Goal: Task Accomplishment & Management: Complete application form

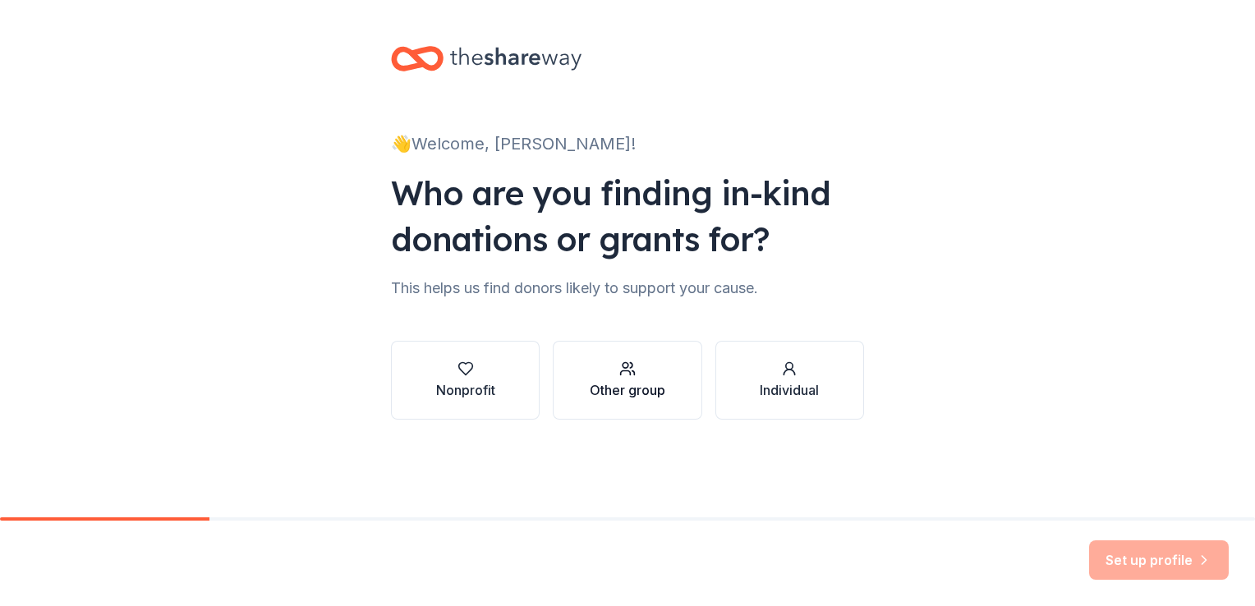
click at [624, 380] on div "Other group" at bounding box center [628, 390] width 76 height 20
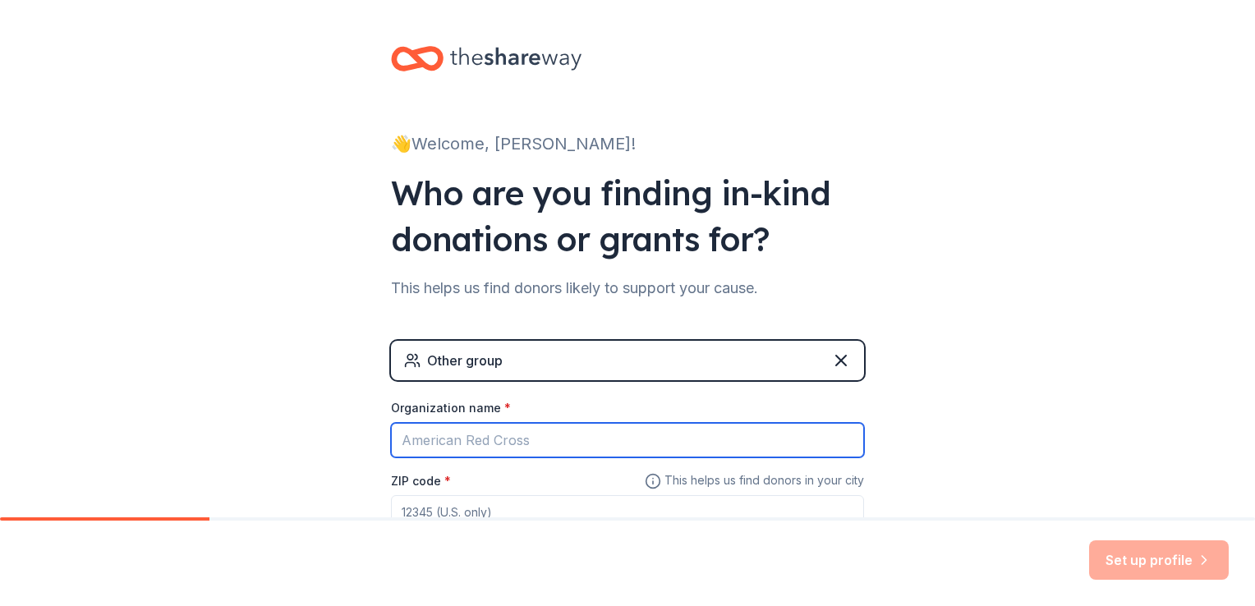
click at [539, 442] on input "Organization name *" at bounding box center [627, 440] width 473 height 35
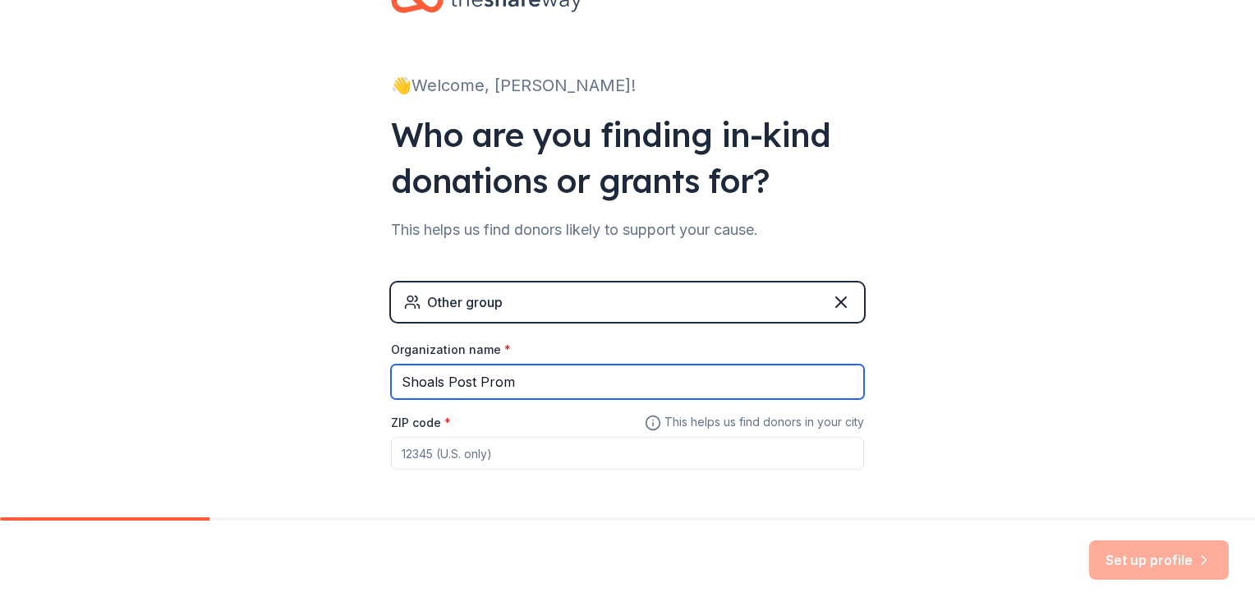
scroll to position [122, 0]
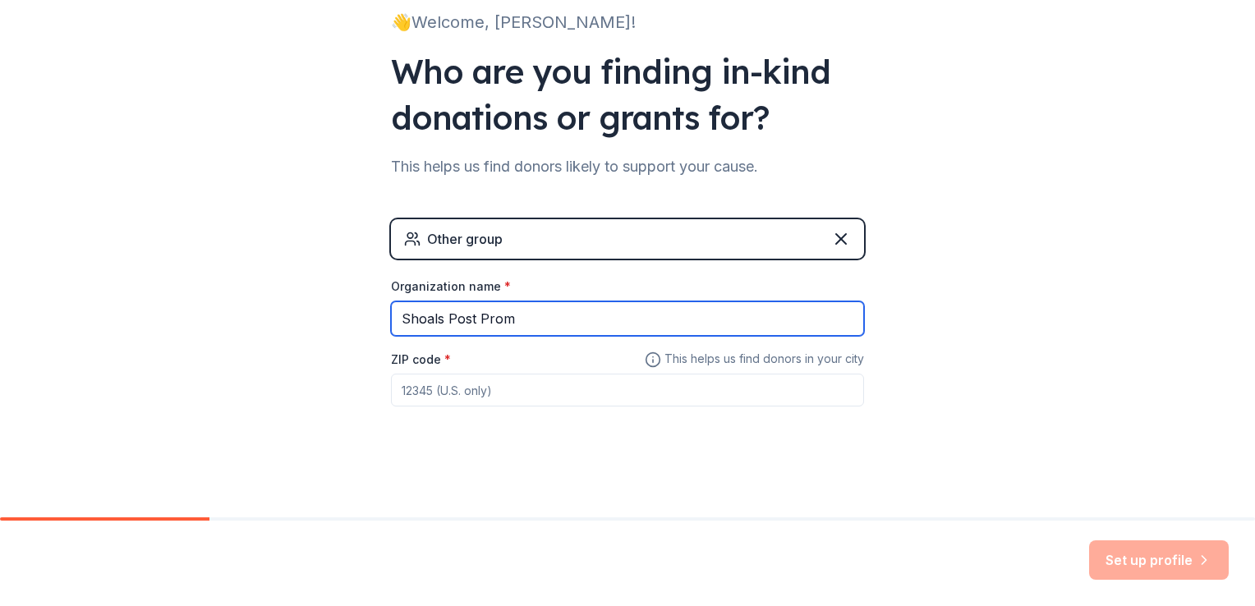
type input "Shoals Post Prom"
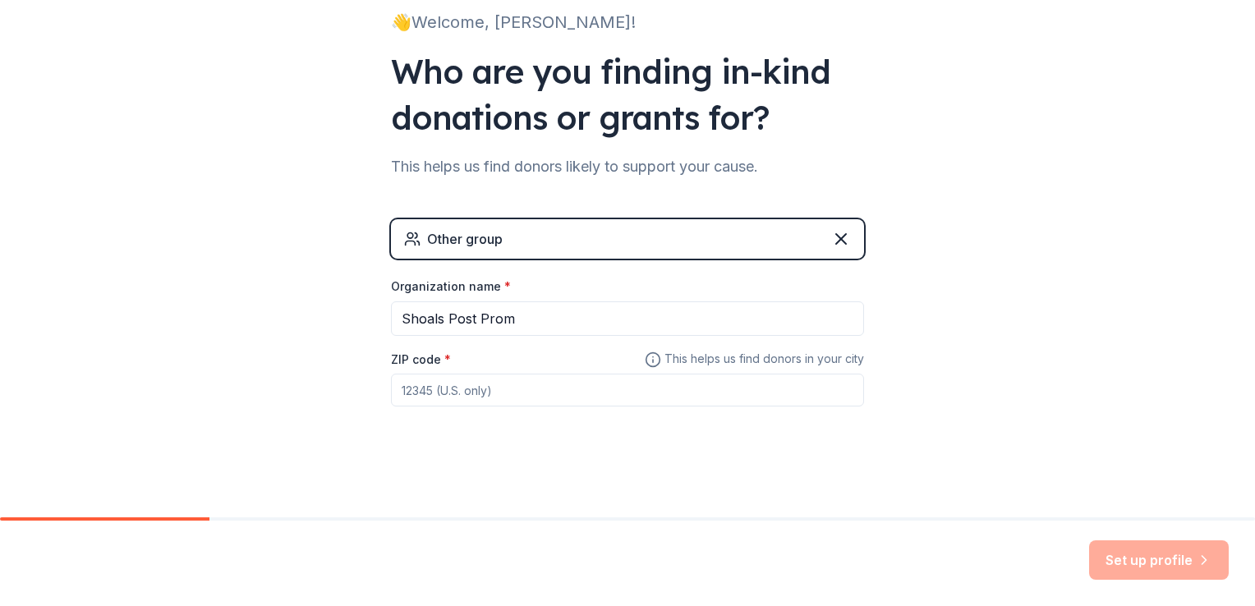
click at [542, 397] on input "ZIP code *" at bounding box center [627, 390] width 473 height 33
type input "47581"
click at [1173, 555] on button "Set up profile" at bounding box center [1159, 560] width 140 height 39
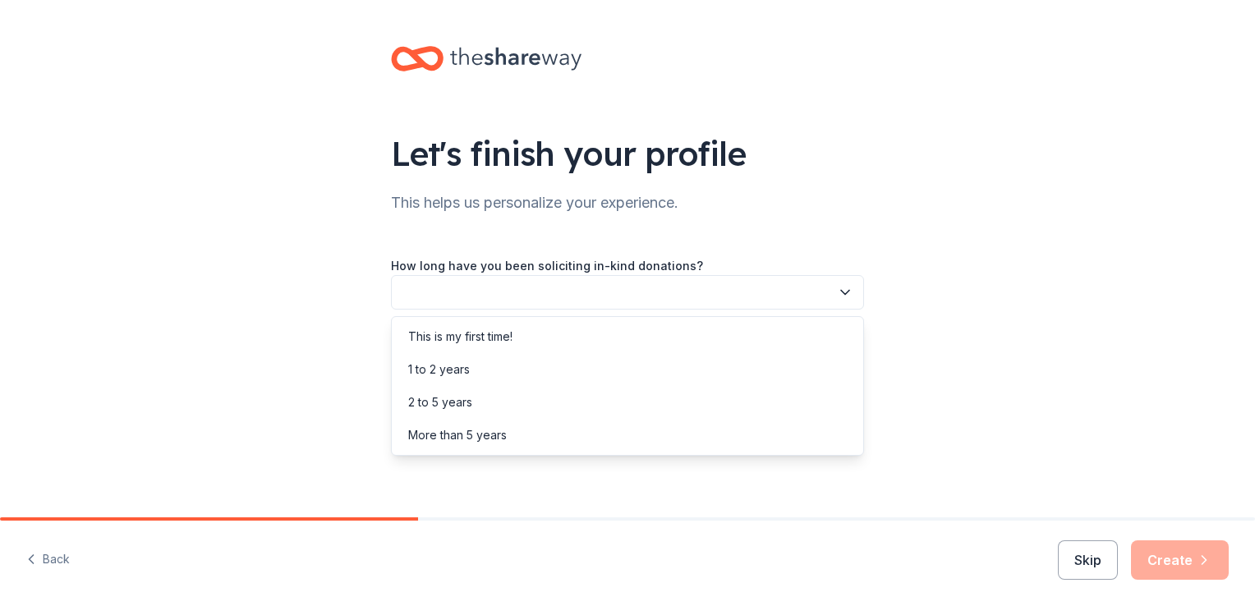
click at [845, 295] on icon "button" at bounding box center [845, 292] width 16 height 16
click at [467, 335] on div "This is my first time!" at bounding box center [460, 337] width 104 height 20
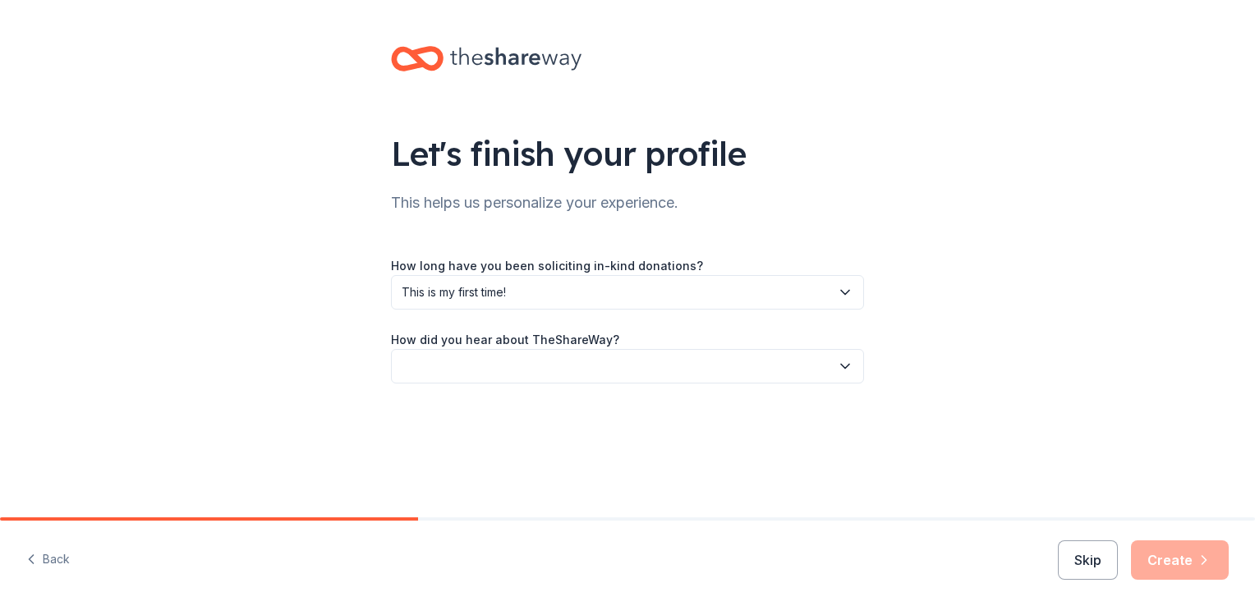
click at [831, 378] on button "button" at bounding box center [627, 366] width 473 height 35
click at [451, 451] on div "Online search" at bounding box center [445, 444] width 75 height 20
click at [1216, 557] on button "Create" at bounding box center [1180, 560] width 98 height 39
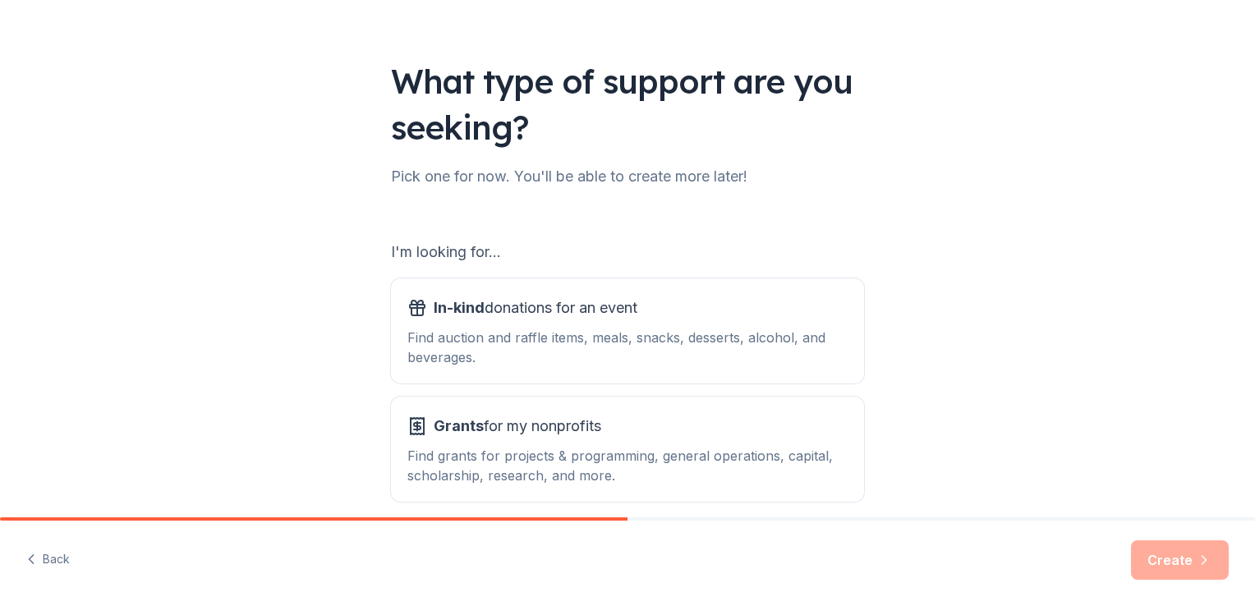
scroll to position [145, 0]
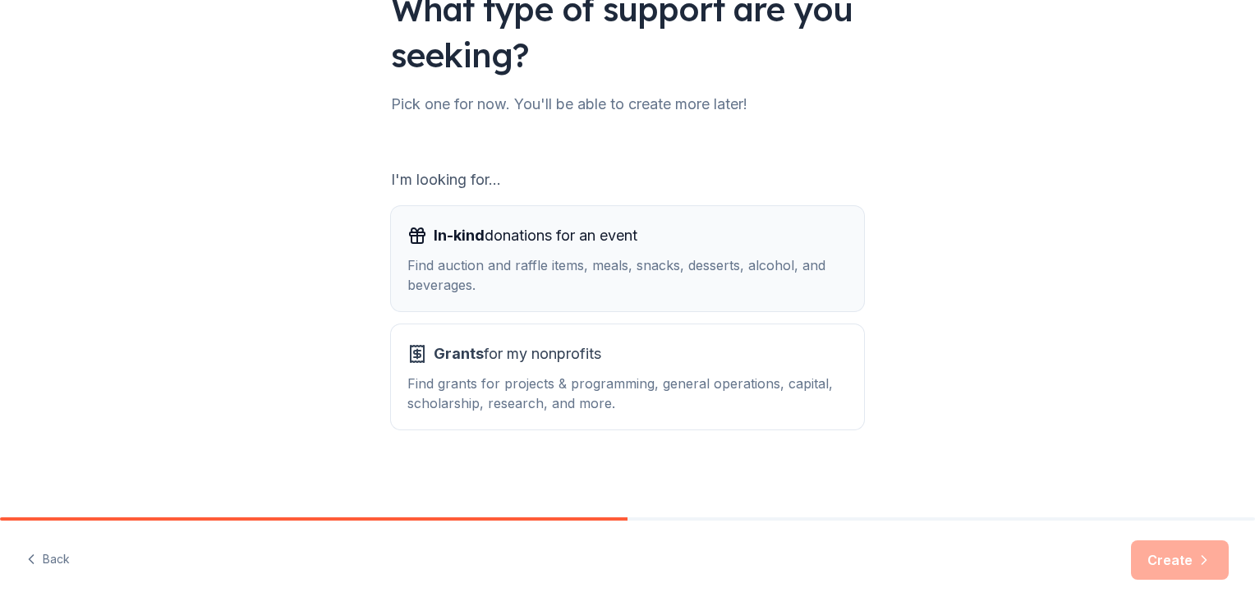
click at [619, 278] on div "Find auction and raffle items, meals, snacks, desserts, alcohol, and beverages." at bounding box center [628, 275] width 440 height 39
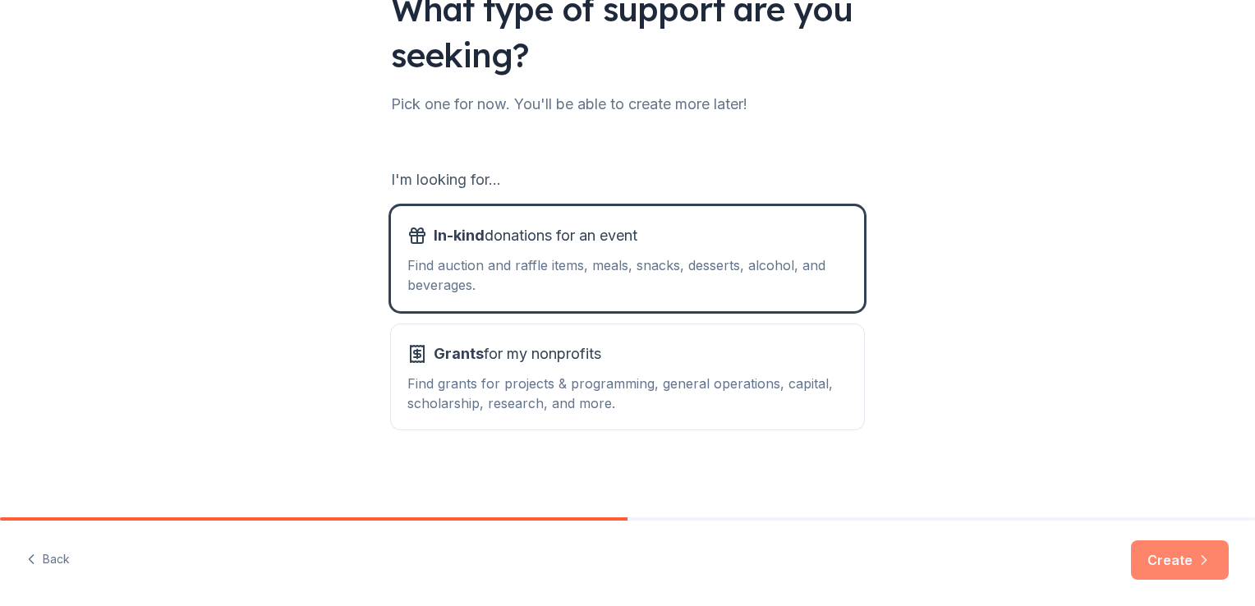
click at [1193, 553] on button "Create" at bounding box center [1180, 560] width 98 height 39
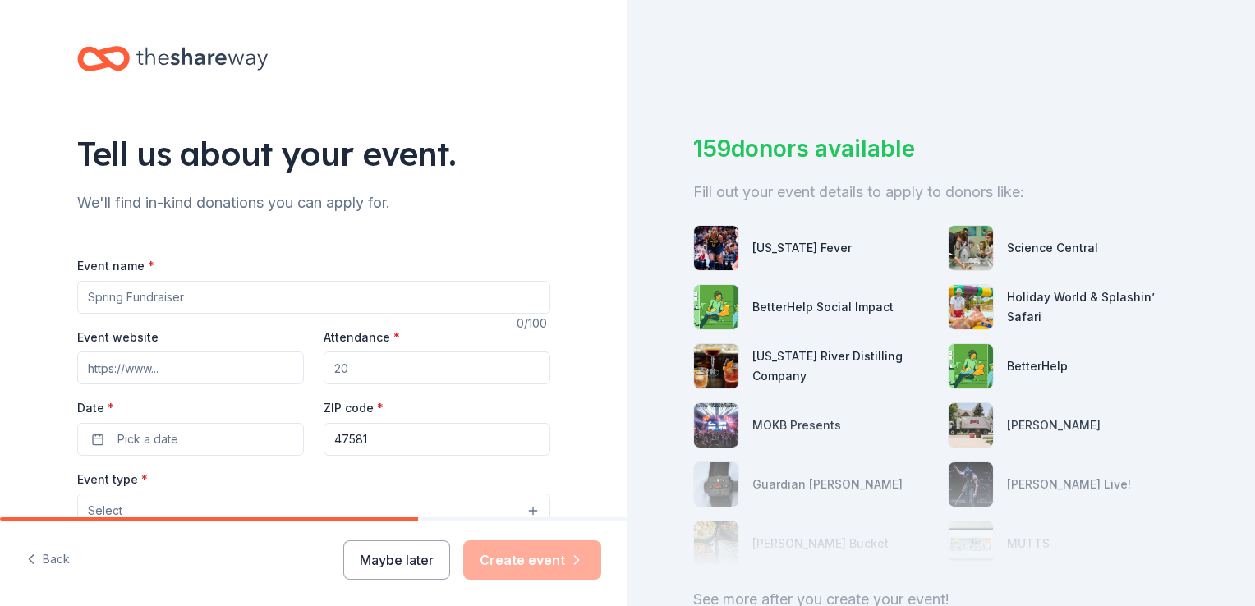
click at [449, 295] on input "Event name *" at bounding box center [313, 297] width 473 height 33
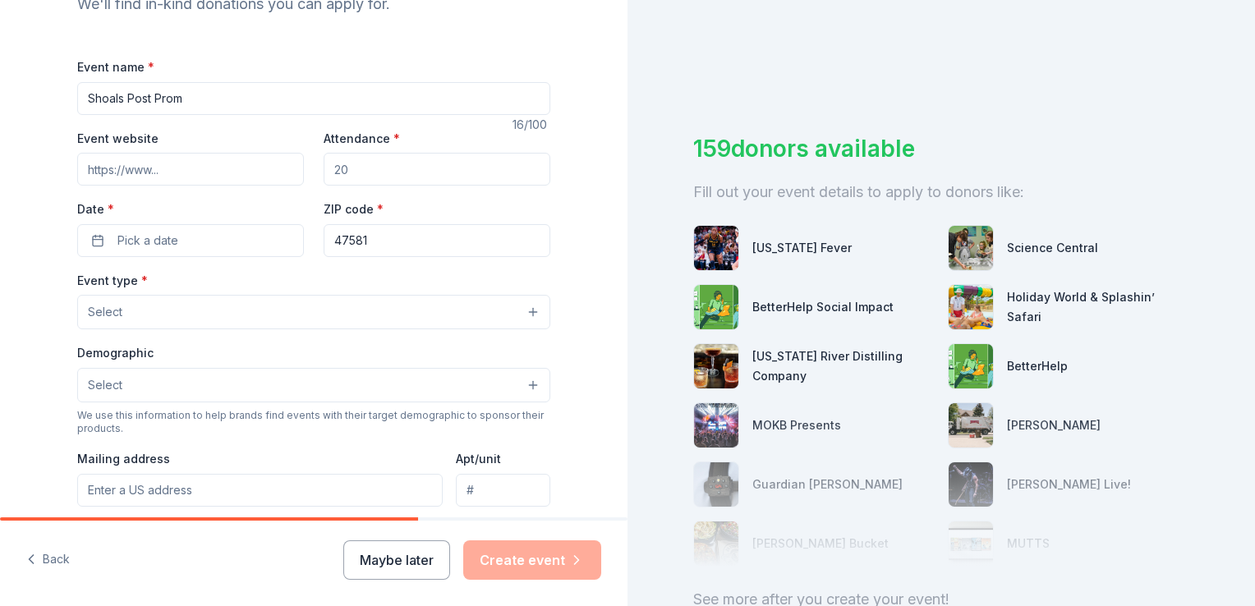
scroll to position [292, 0]
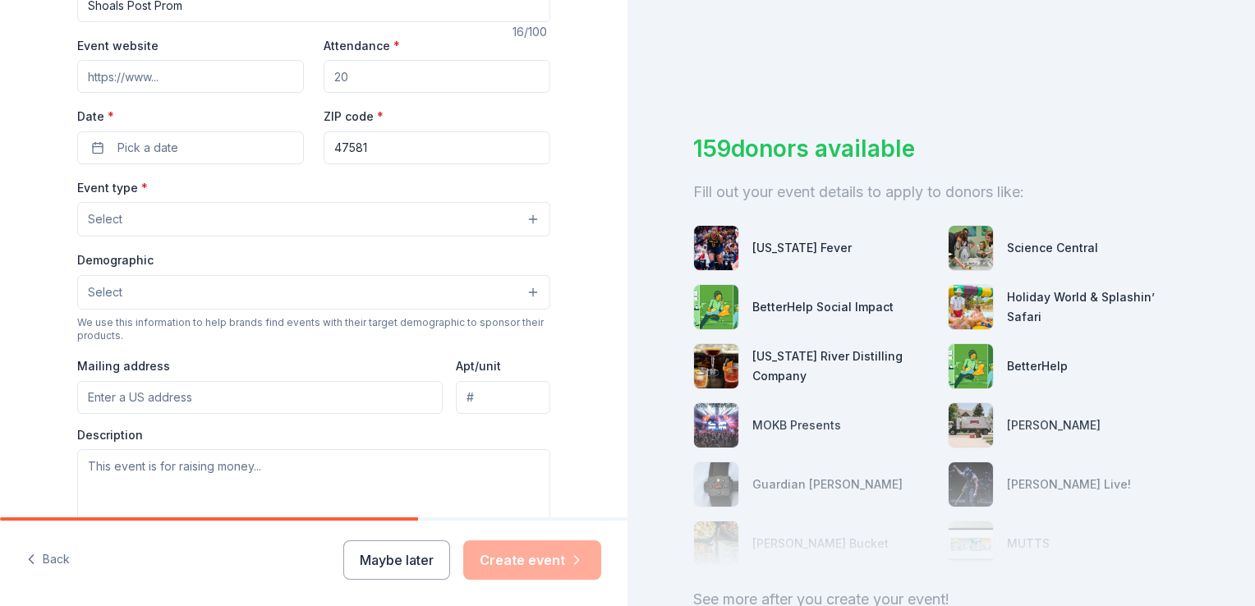
type input "Shoals Post Prom"
click at [383, 74] on input "Attendance *" at bounding box center [437, 76] width 227 height 33
type input "200"
click at [228, 133] on button "Pick a date" at bounding box center [190, 147] width 227 height 33
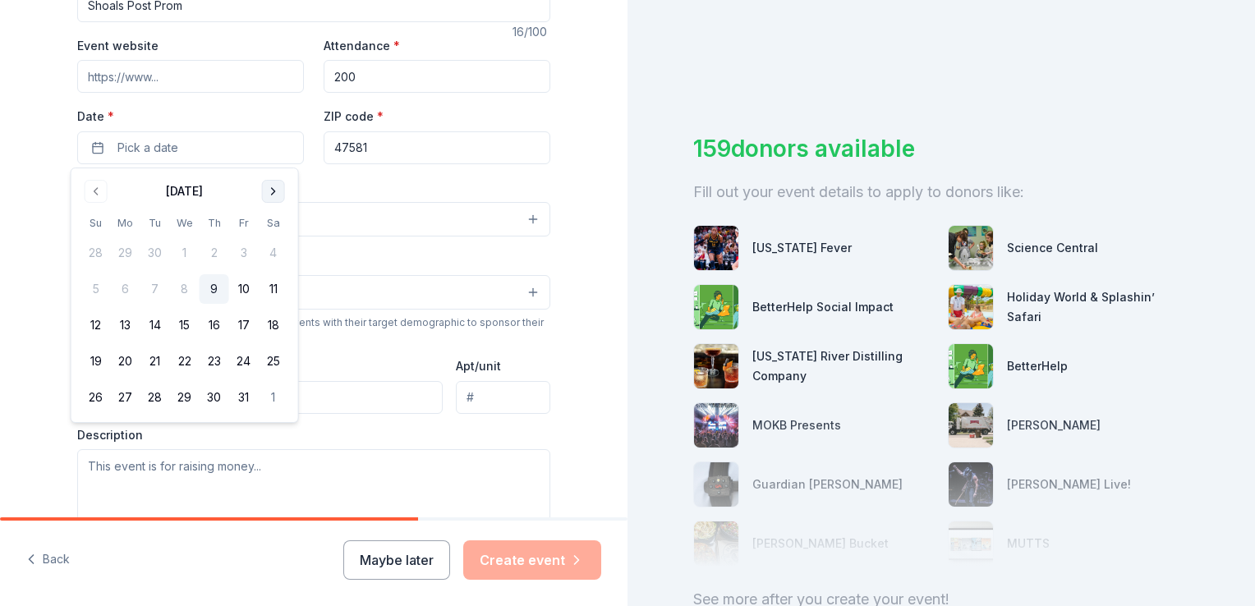
click at [268, 193] on button "Go to next month" at bounding box center [273, 191] width 23 height 23
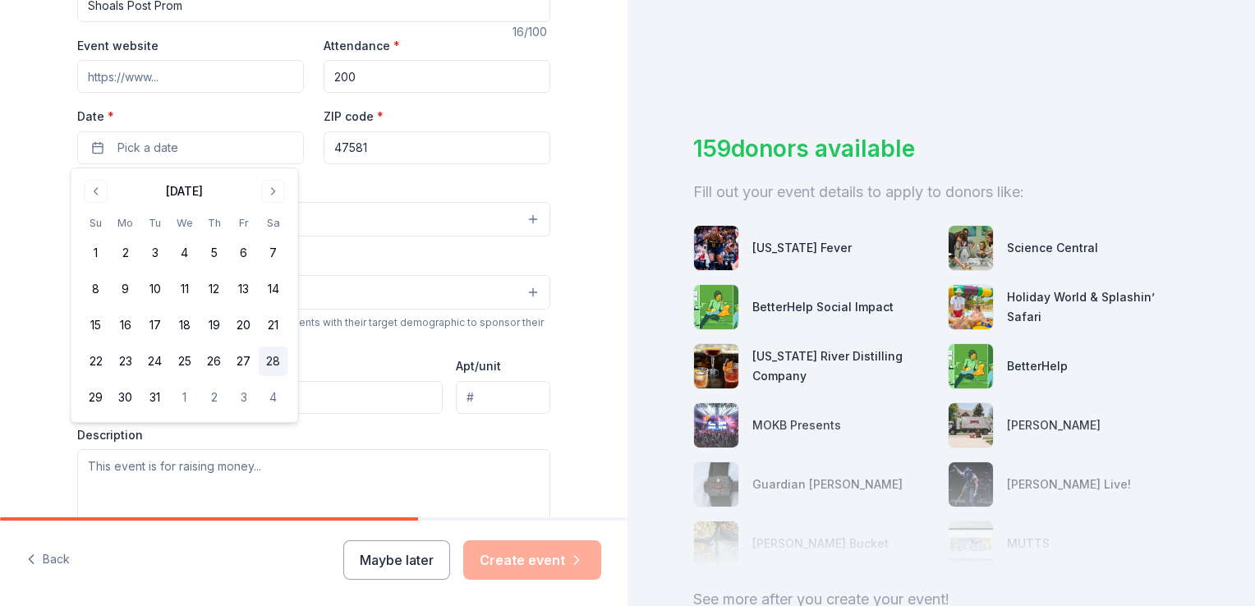
click at [266, 366] on button "28" at bounding box center [274, 362] width 30 height 30
click at [578, 163] on div "Tell us about your event. We'll find in-kind donations you can apply for. Event…" at bounding box center [314, 255] width 628 height 1094
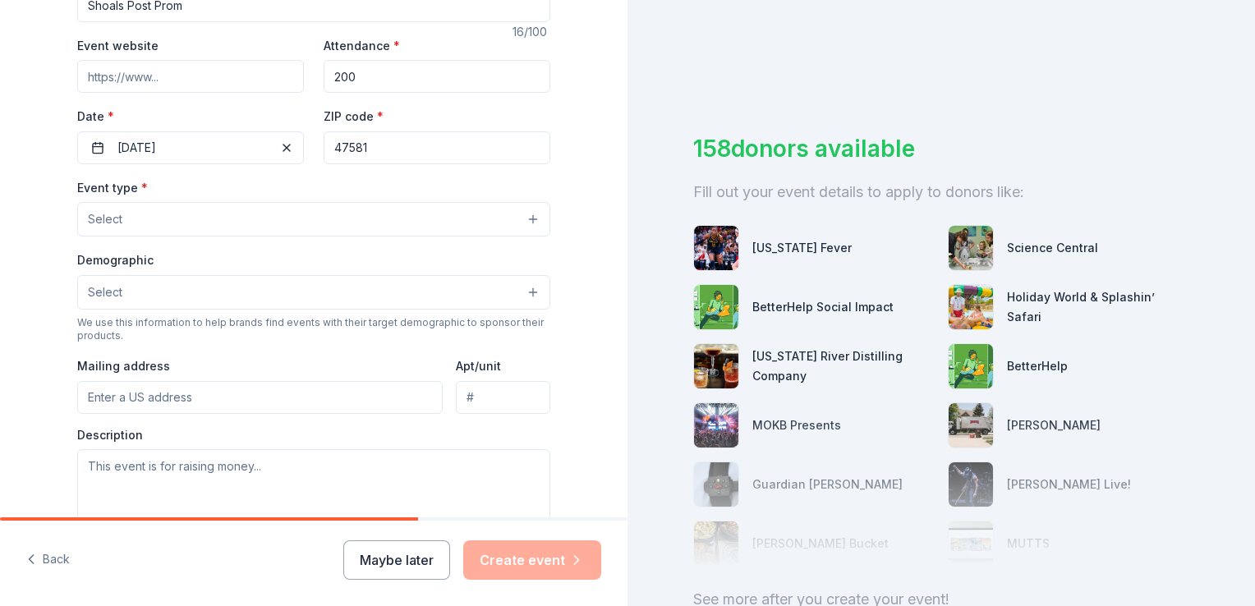
click at [246, 223] on button "Select" at bounding box center [313, 219] width 473 height 35
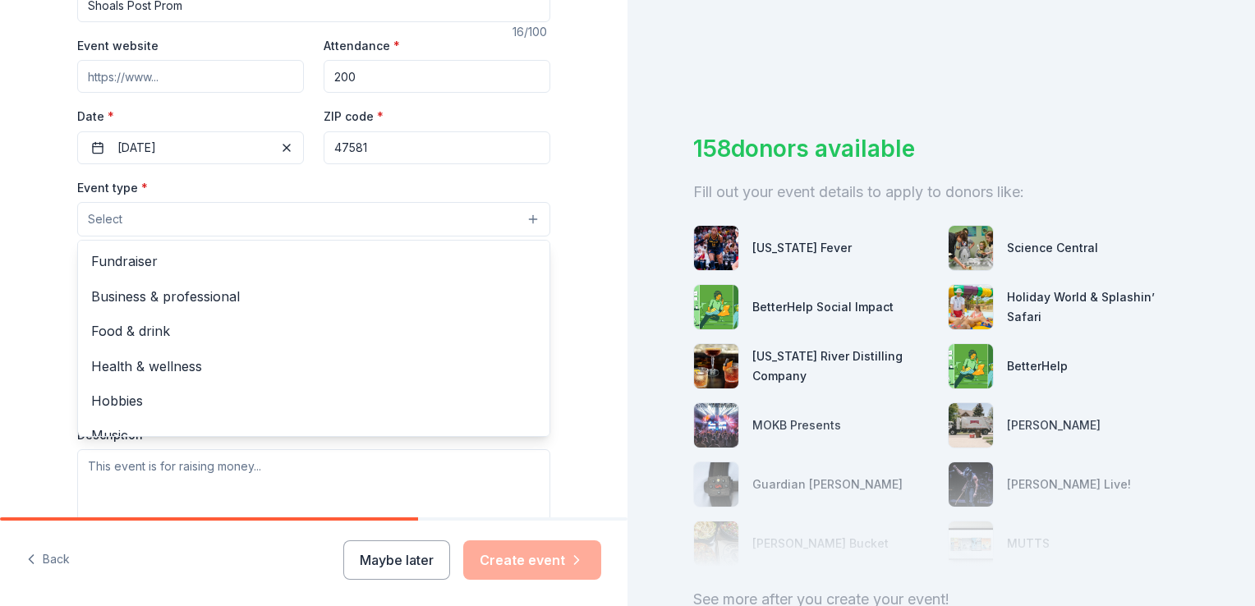
scroll to position [54, 0]
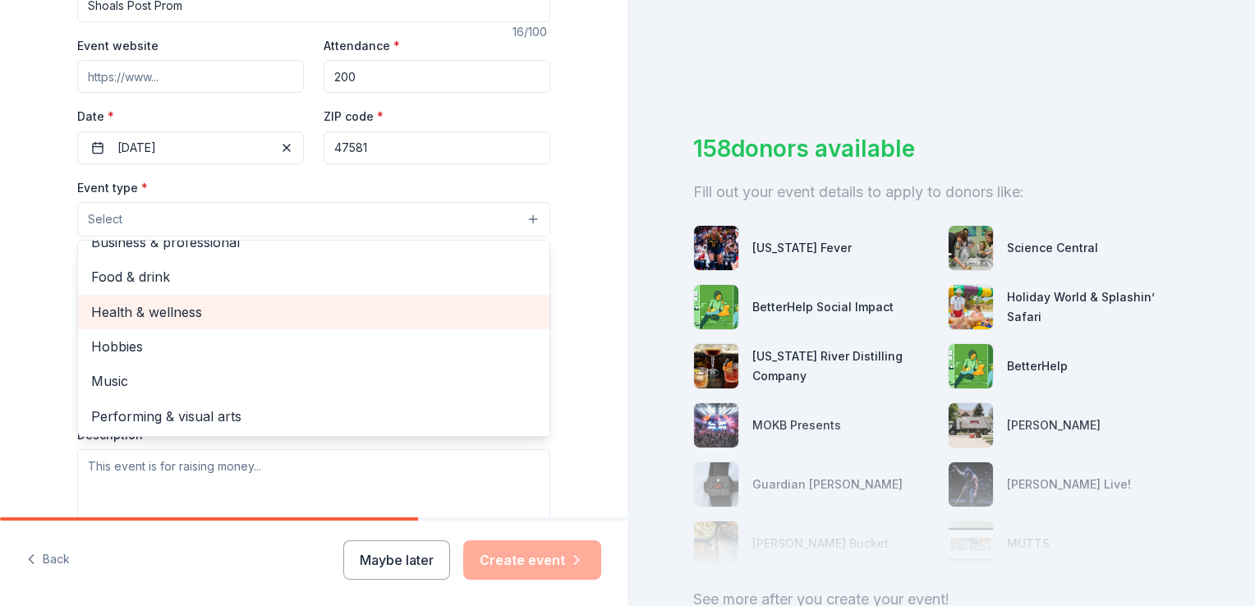
click at [186, 312] on span "Health & wellness" at bounding box center [313, 312] width 445 height 21
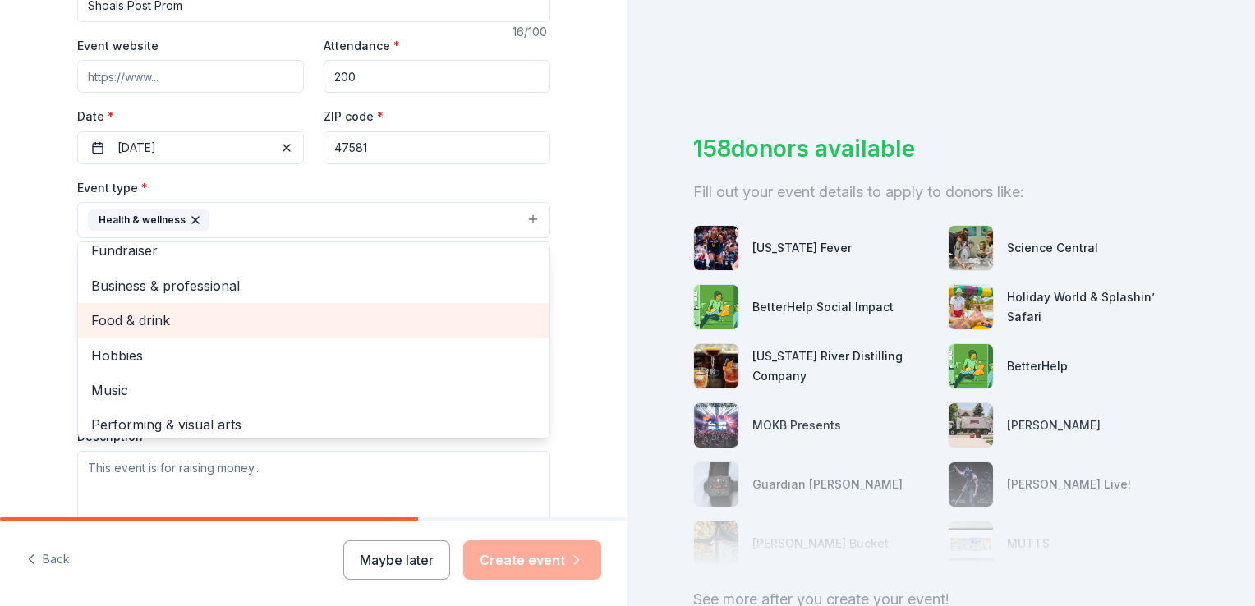
click at [186, 312] on span "Food & drink" at bounding box center [313, 320] width 445 height 21
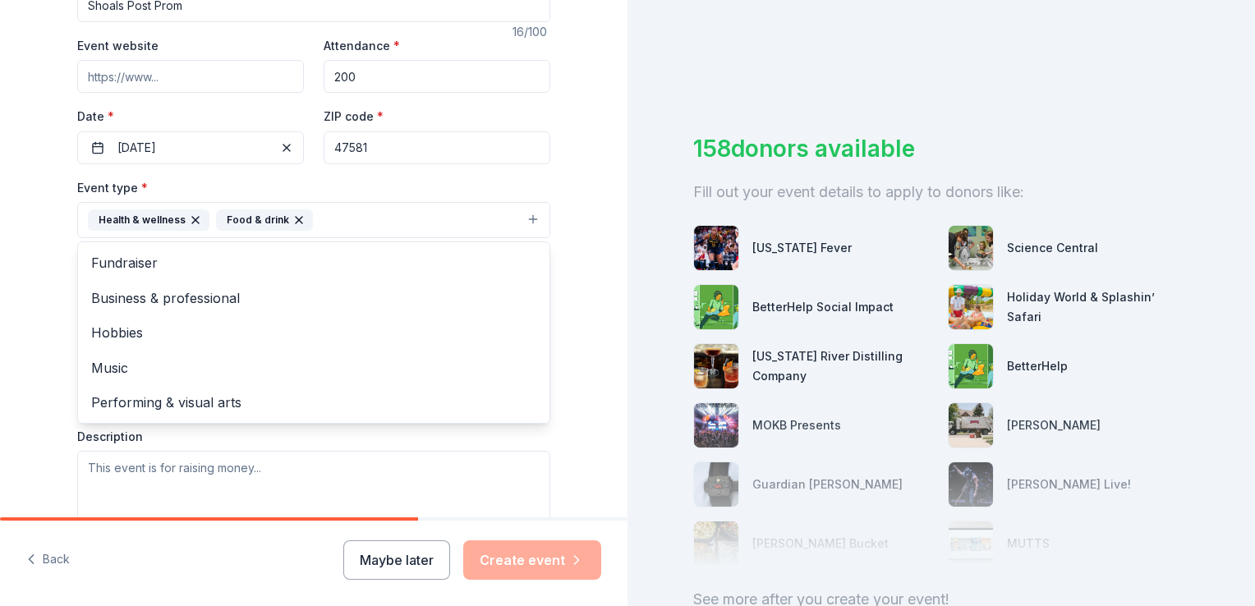
click at [578, 226] on div "Tell us about your event. We'll find in-kind donations you can apply for. Event…" at bounding box center [314, 255] width 628 height 1095
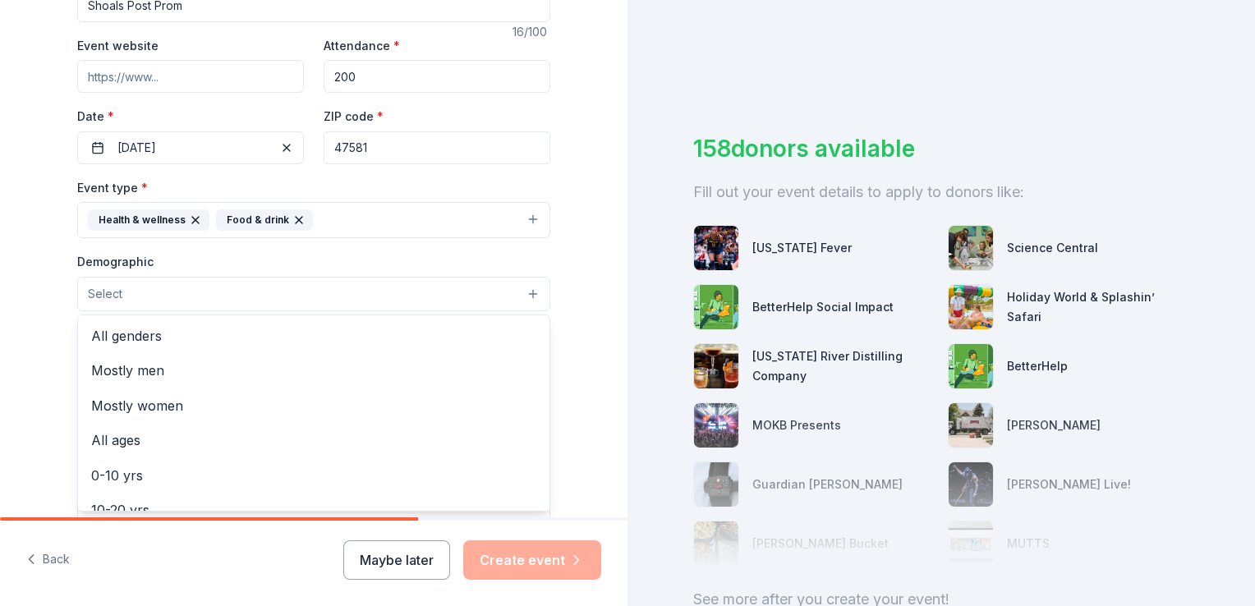
click at [467, 294] on button "Select" at bounding box center [313, 294] width 473 height 35
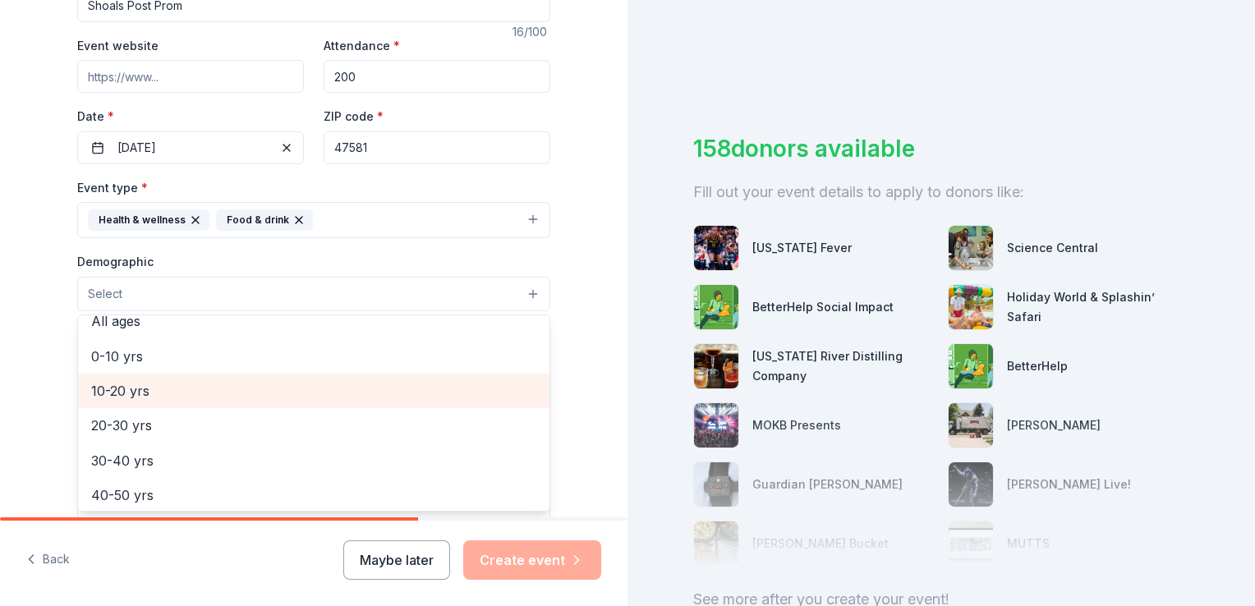
click at [110, 385] on span "10-20 yrs" at bounding box center [313, 390] width 445 height 21
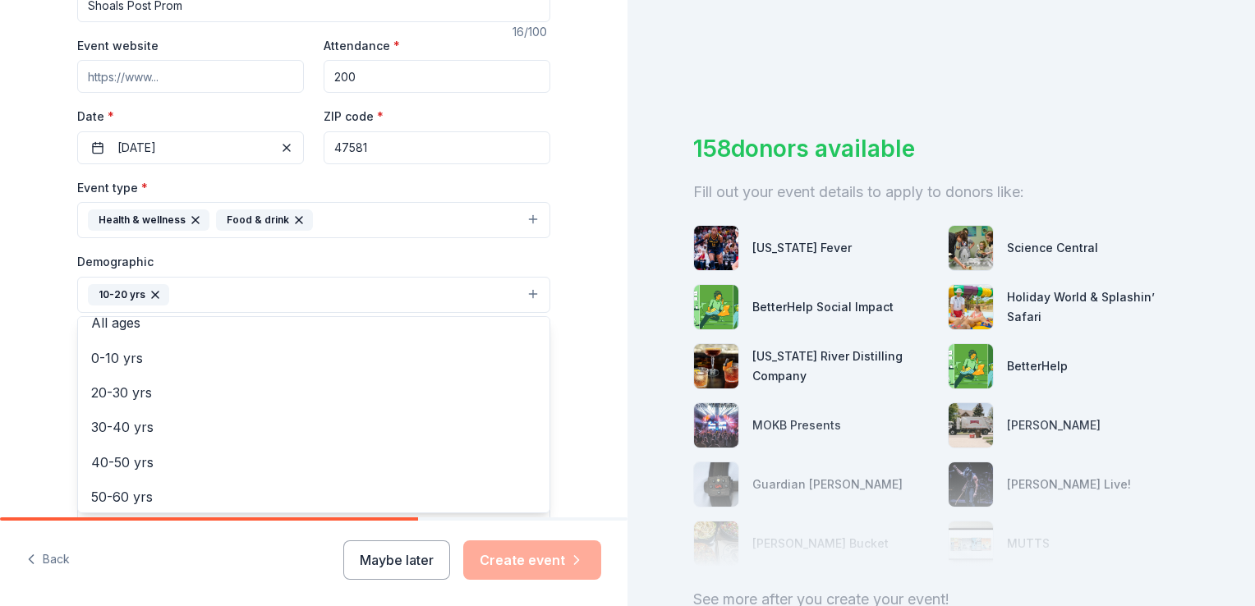
click at [556, 322] on div "Tell us about your event. We'll find in-kind donations you can apply for. Event…" at bounding box center [314, 256] width 526 height 1097
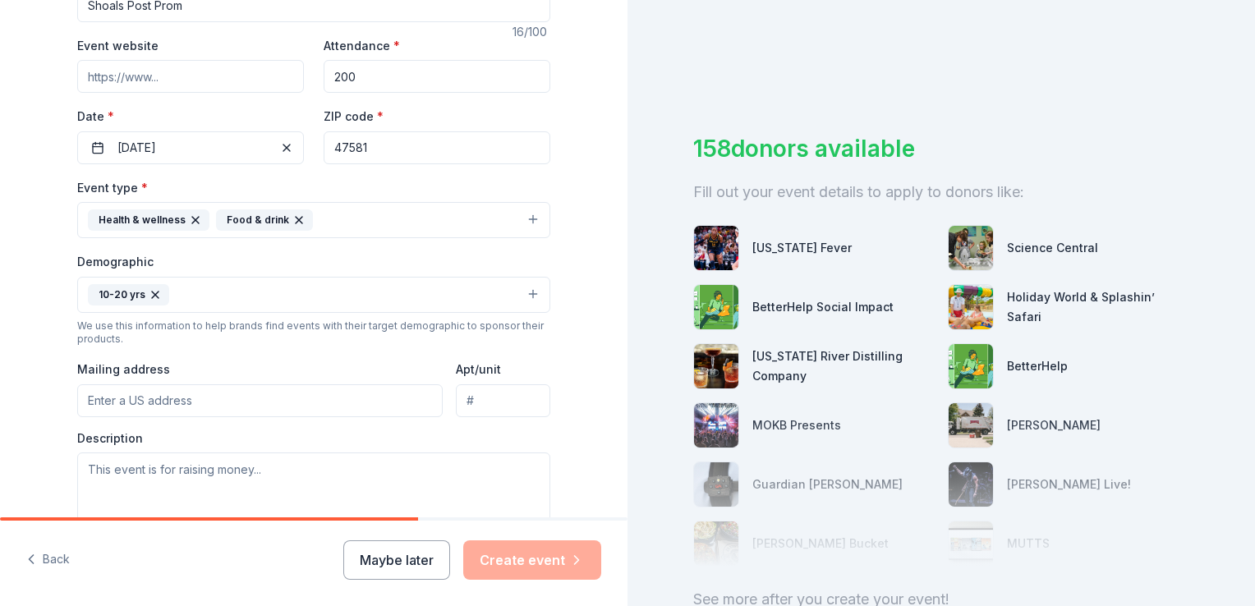
click at [260, 409] on input "Mailing address" at bounding box center [260, 401] width 366 height 33
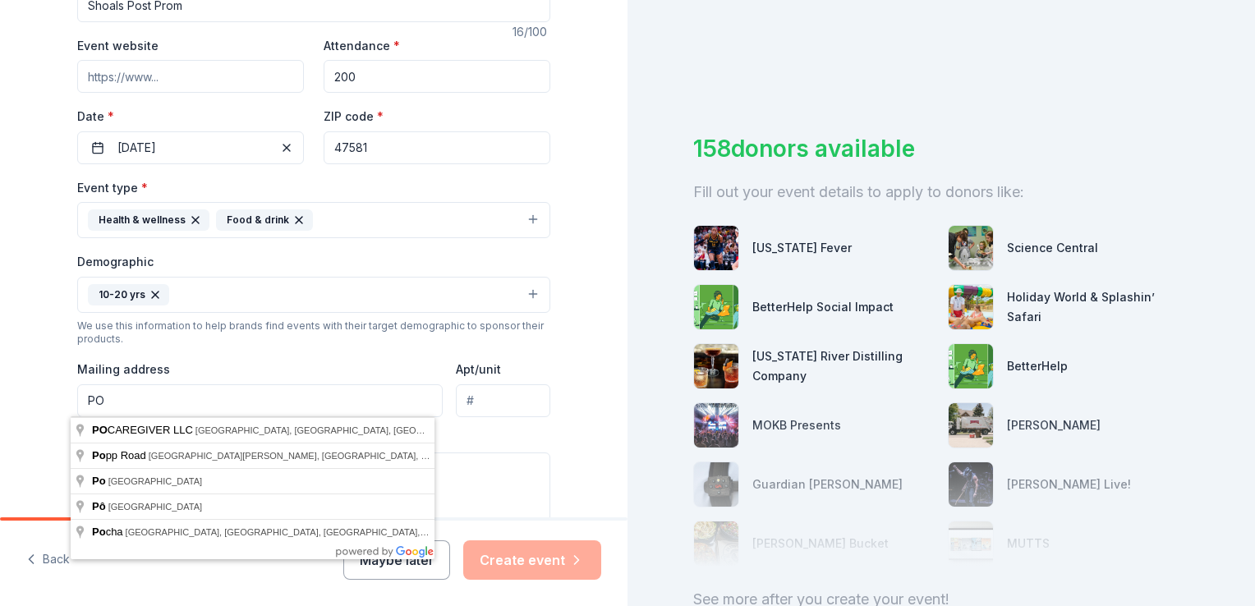
type input "PO Box 1052"
click at [571, 331] on div "Tell us about your event. We'll find in-kind donations you can apply for. Event…" at bounding box center [314, 256] width 628 height 1097
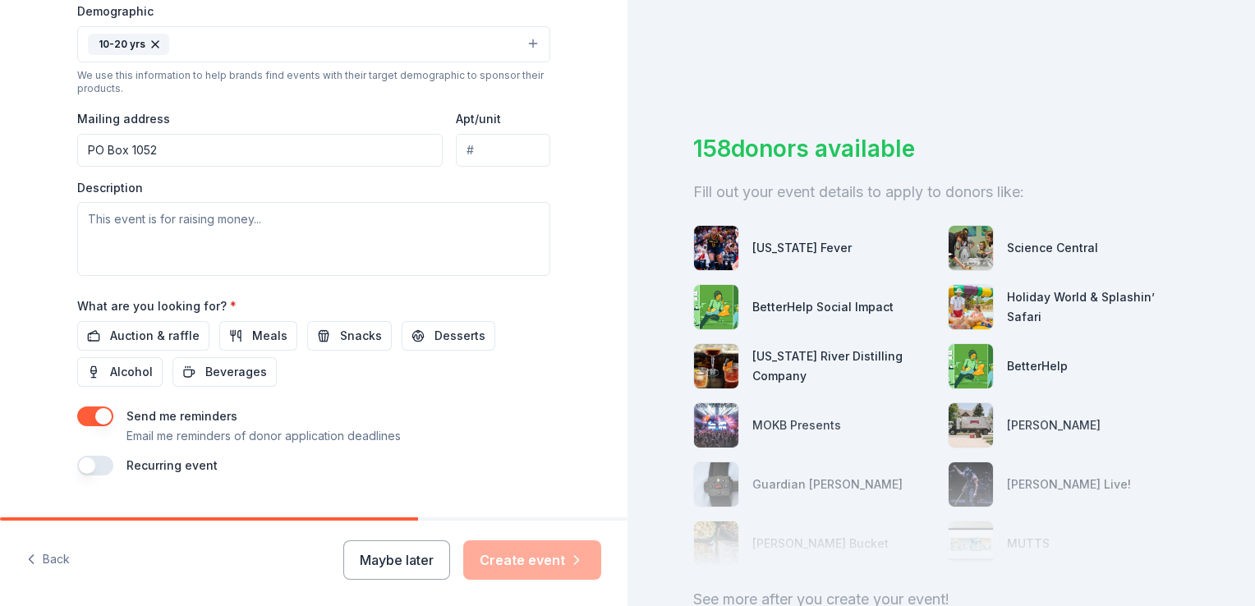
scroll to position [552, 0]
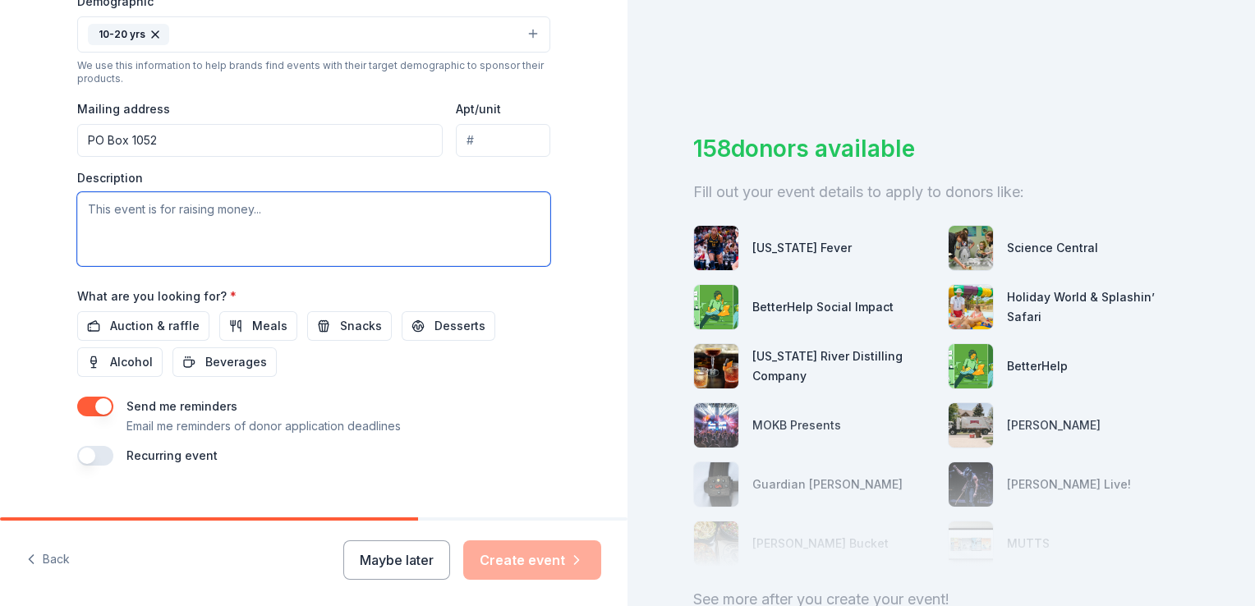
click at [210, 214] on textarea at bounding box center [313, 229] width 473 height 74
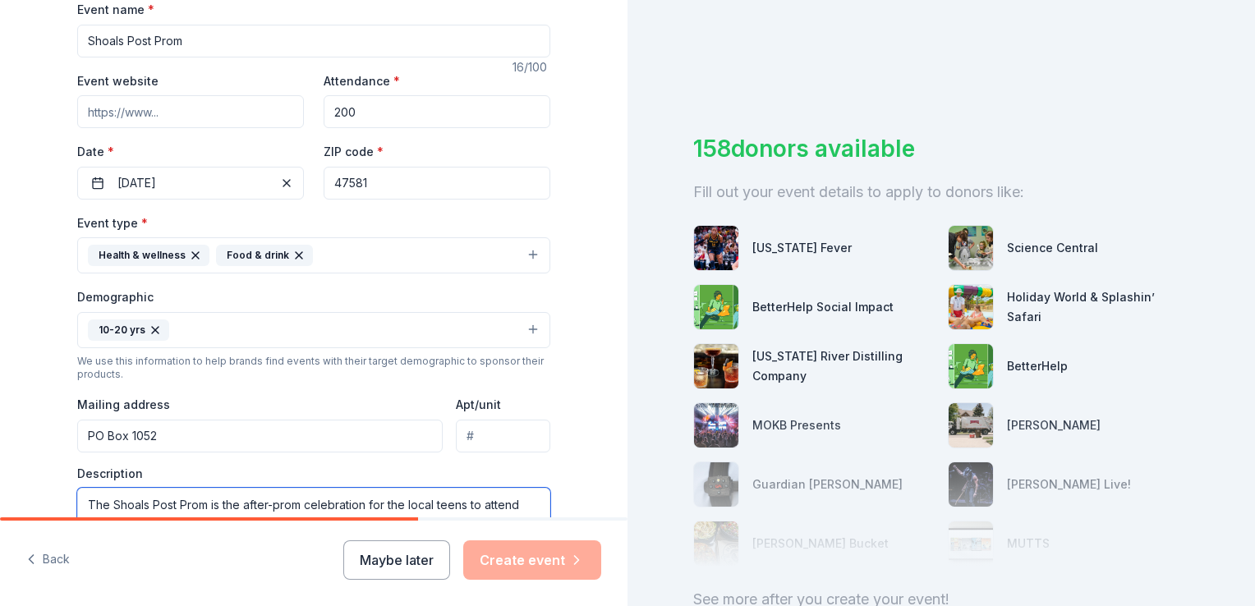
scroll to position [247, 0]
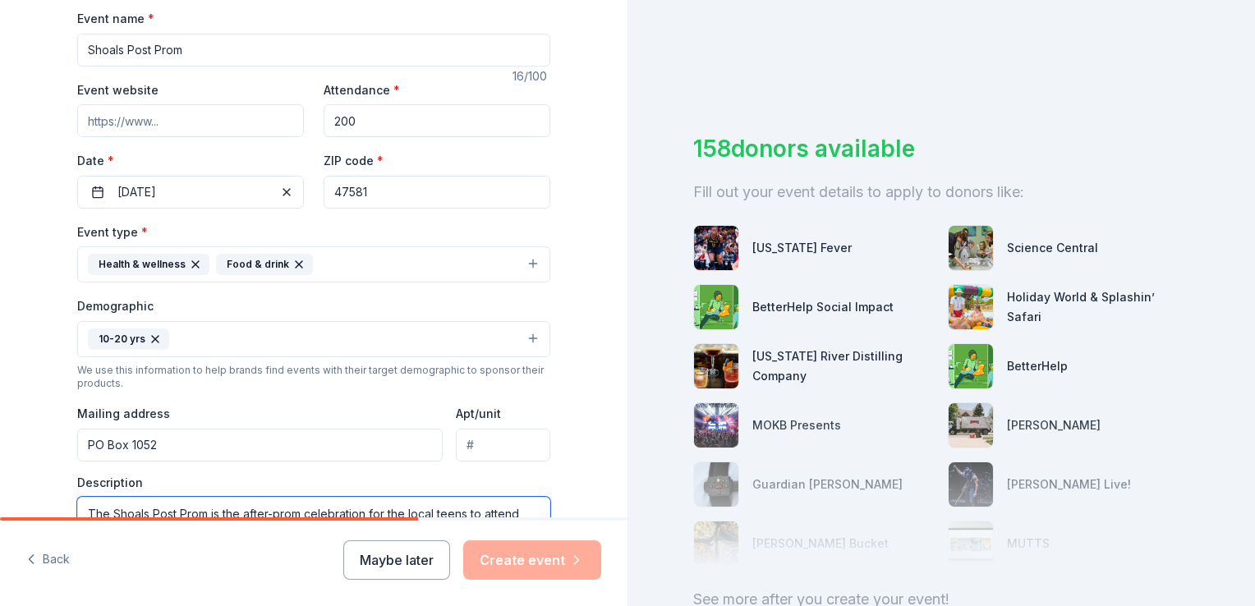
type textarea "The Shoals Post Prom is the after-prom celebration for the local teens to atten…"
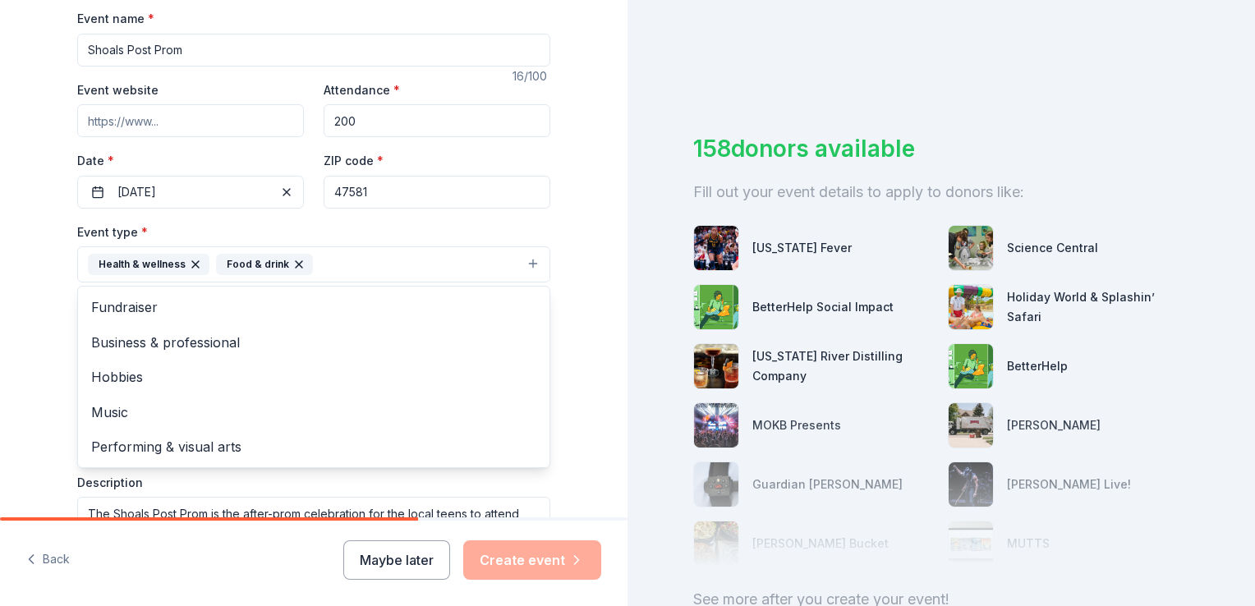
click at [529, 265] on button "Health & wellness Food & drink" at bounding box center [313, 264] width 473 height 36
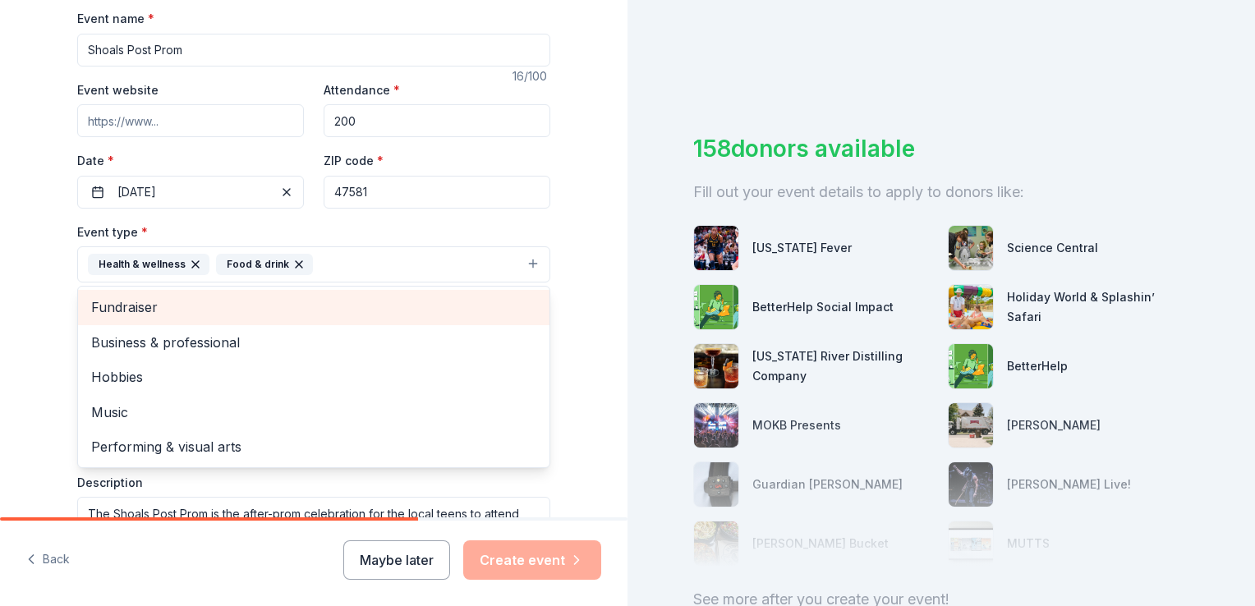
click at [138, 308] on span "Fundraiser" at bounding box center [313, 307] width 445 height 21
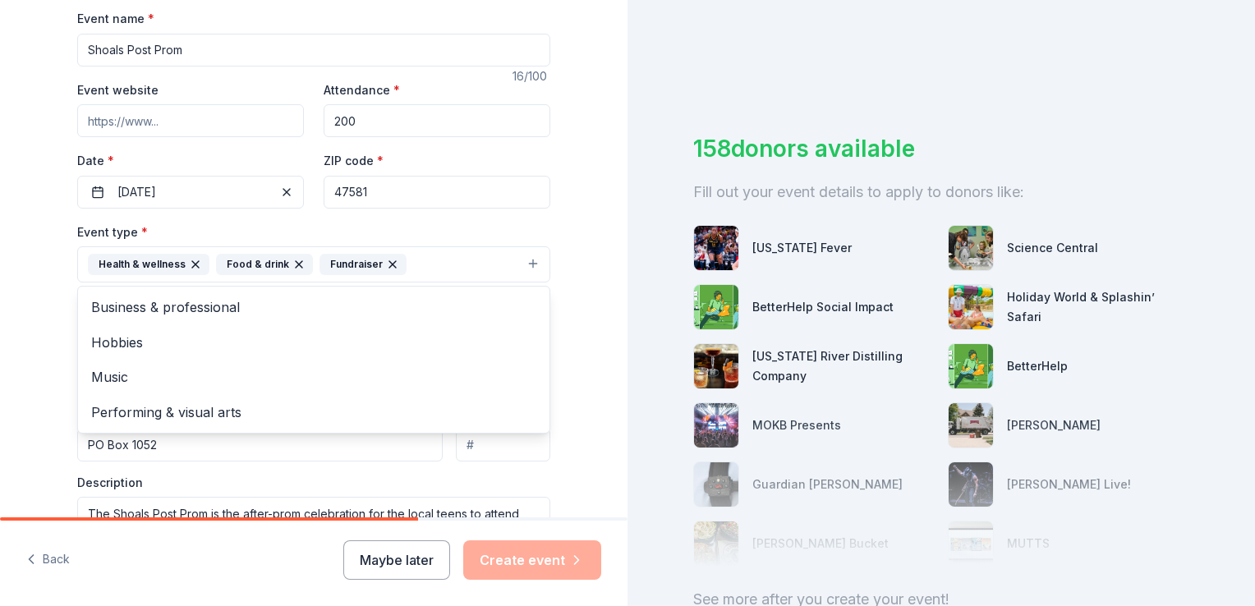
click at [292, 269] on icon "button" at bounding box center [298, 264] width 13 height 13
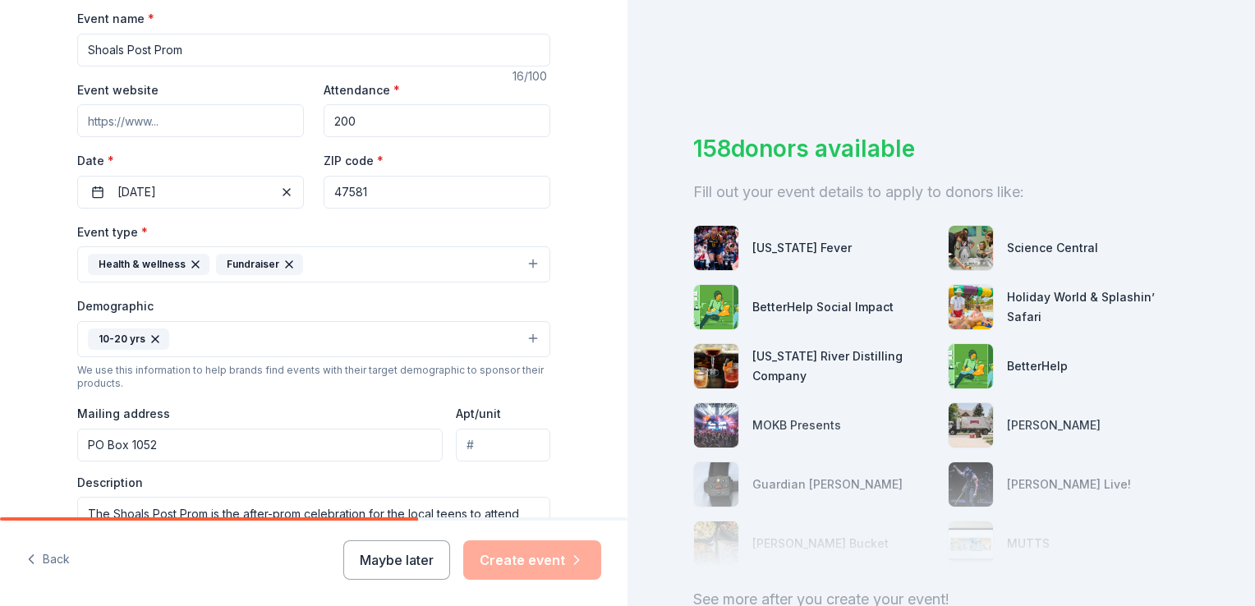
click at [192, 261] on icon "button" at bounding box center [195, 264] width 7 height 7
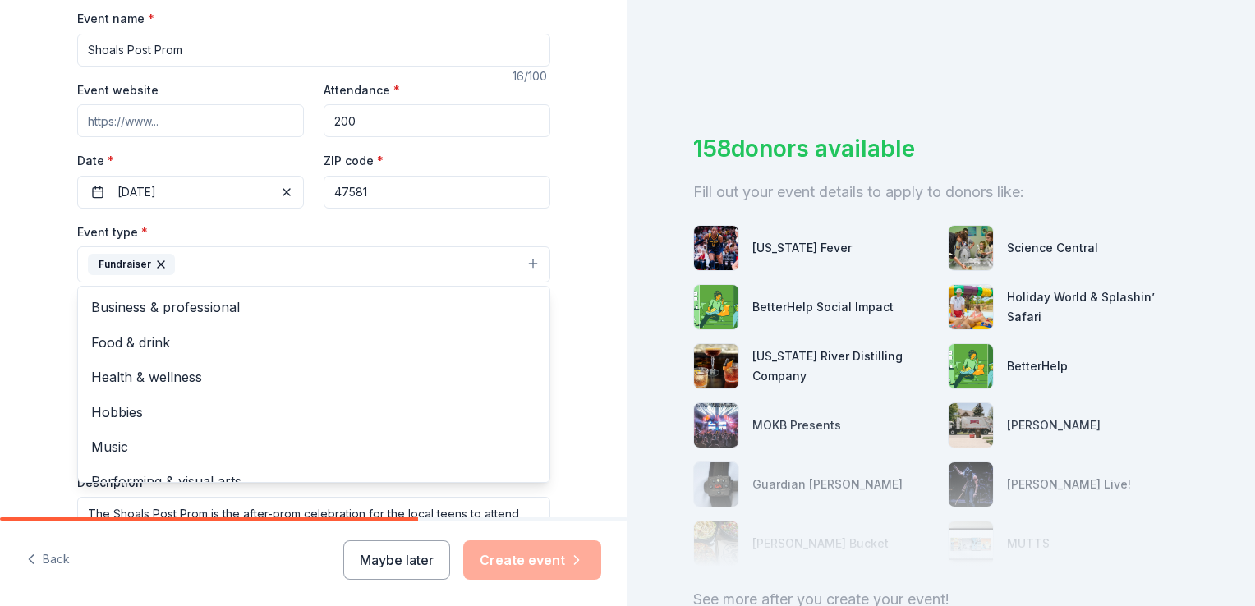
click at [600, 269] on div "Tell us about your event. We'll find in-kind donations you can apply for. Event…" at bounding box center [314, 301] width 628 height 1097
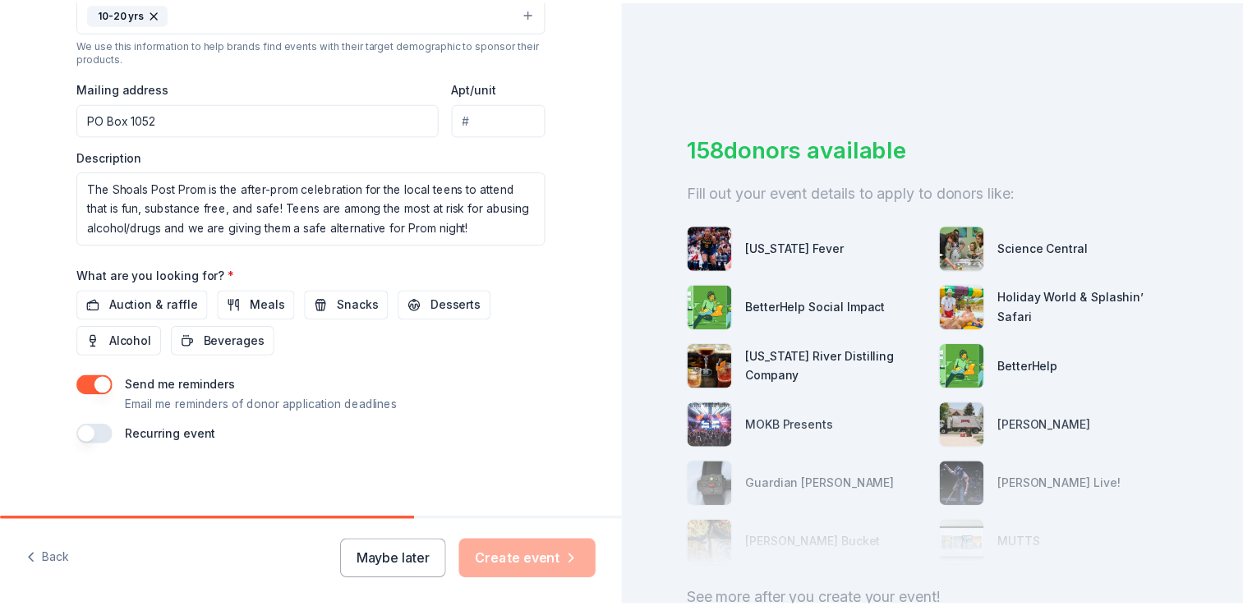
scroll to position [578, 0]
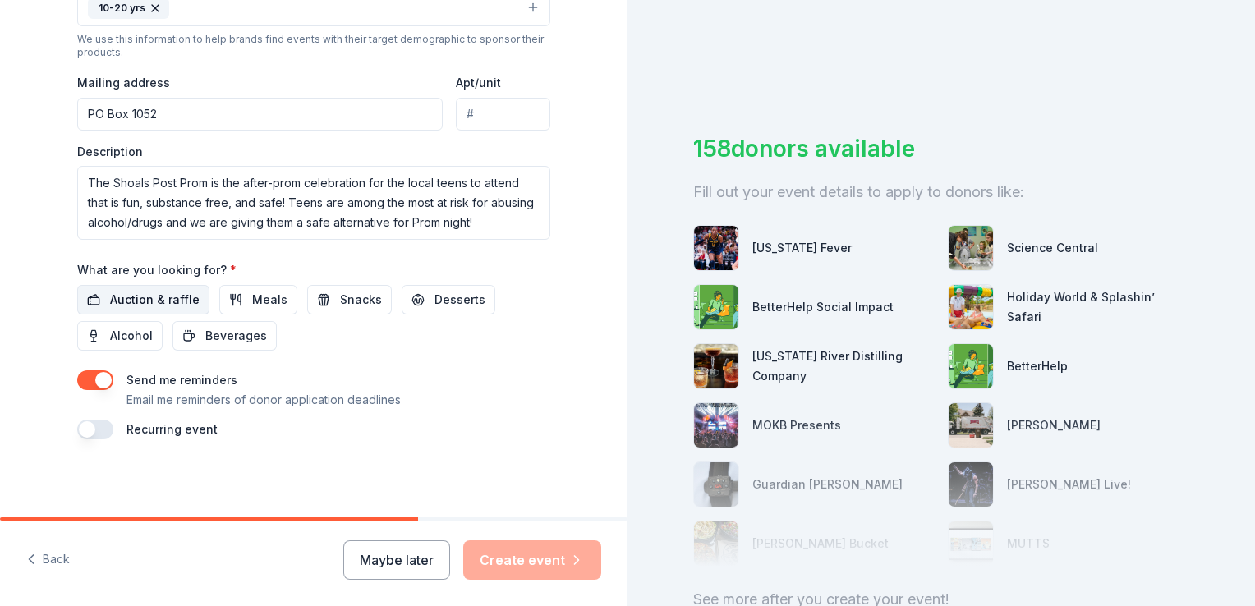
click at [128, 304] on span "Auction & raffle" at bounding box center [155, 300] width 90 height 20
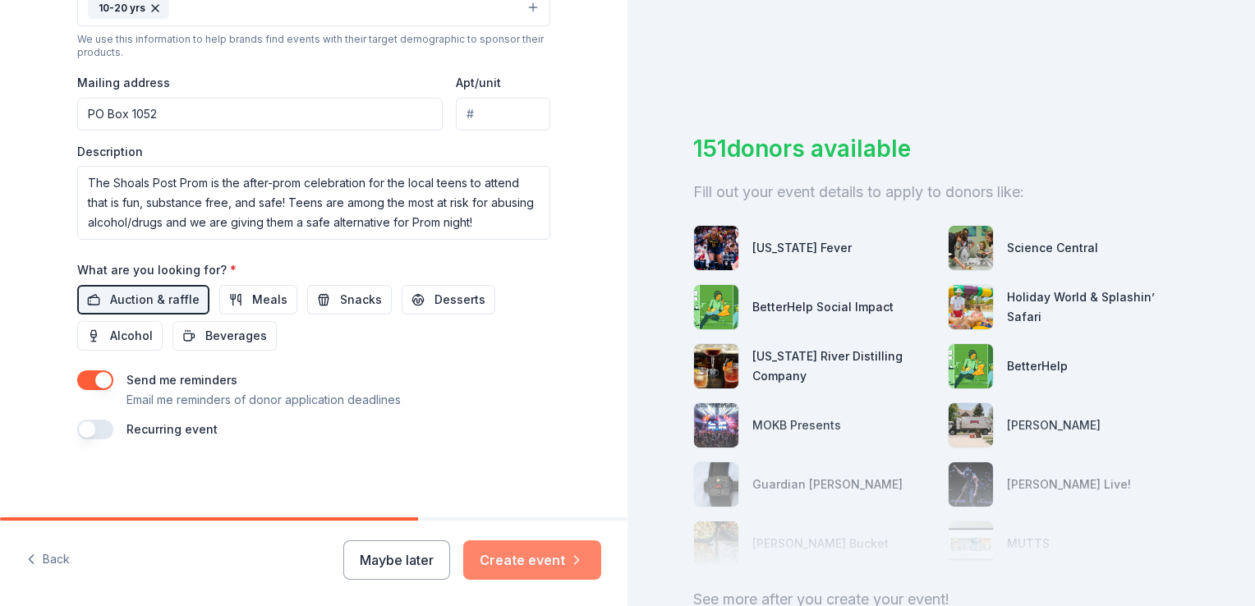
click at [562, 556] on button "Create event" at bounding box center [532, 560] width 138 height 39
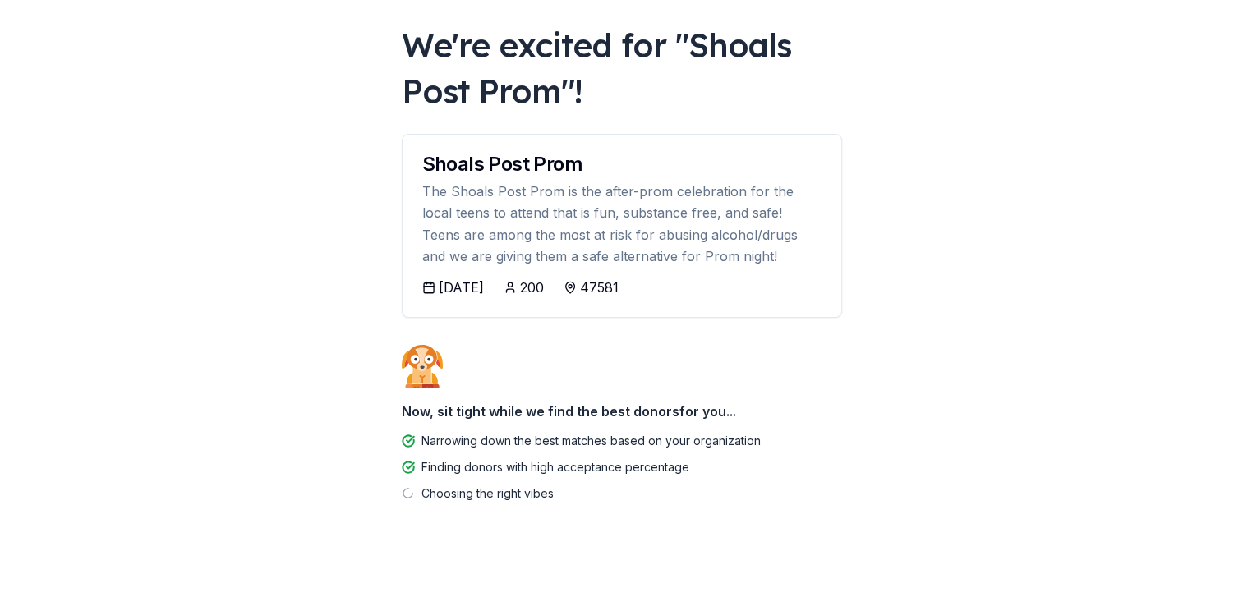
scroll to position [87, 0]
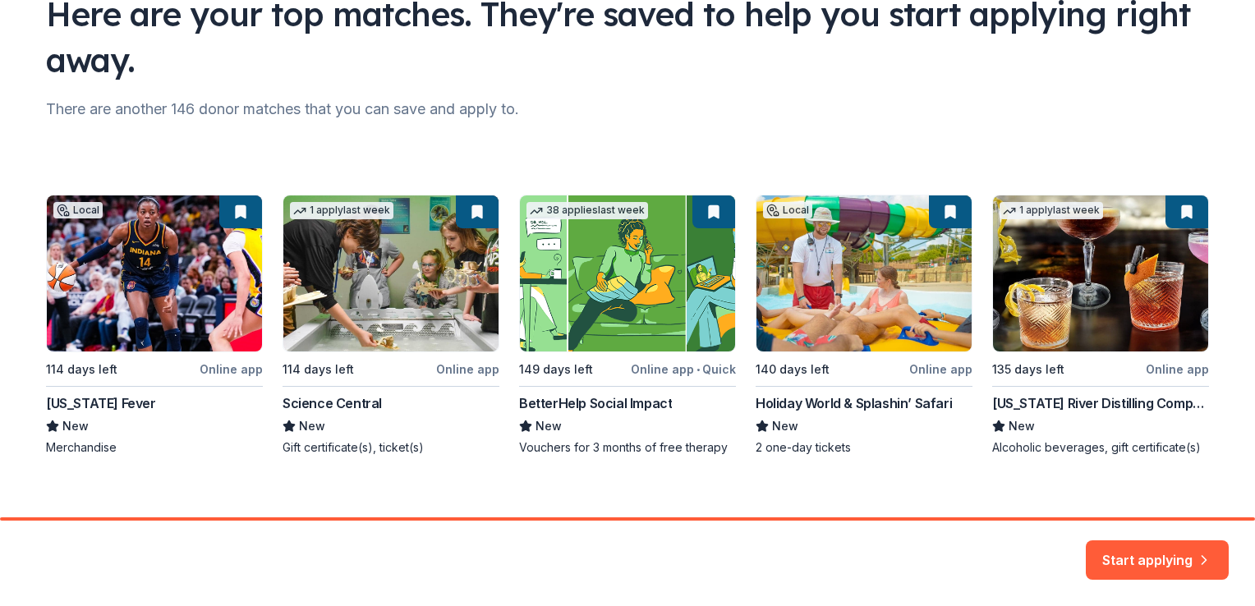
scroll to position [156, 0]
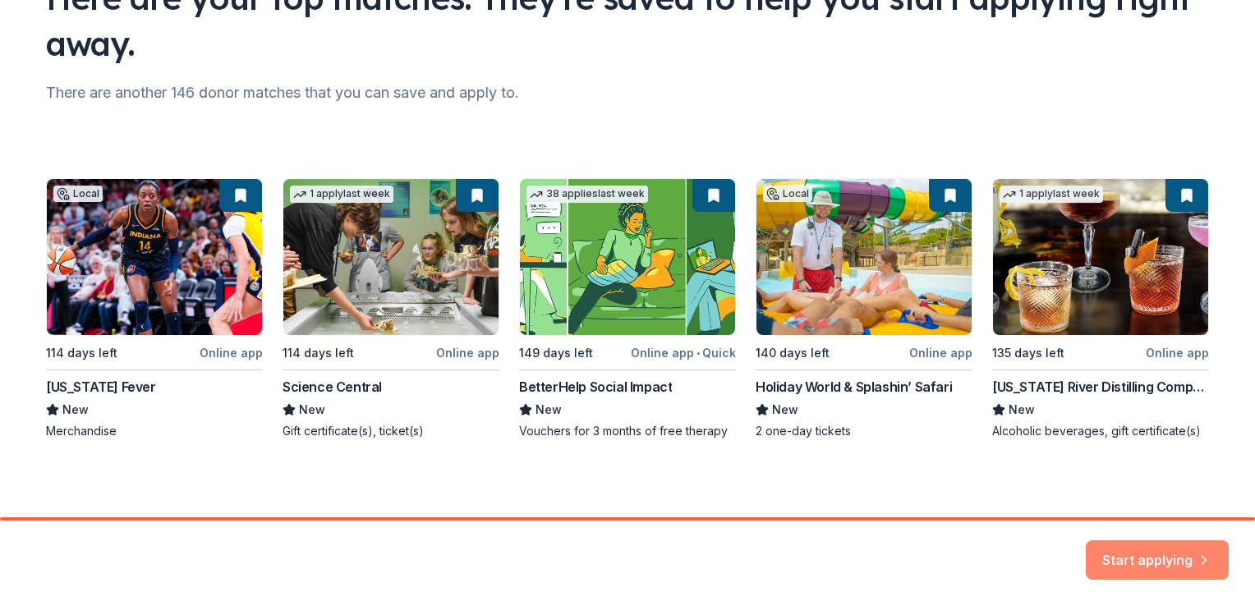
click at [1177, 556] on button "Start applying" at bounding box center [1157, 550] width 143 height 39
click at [1159, 544] on div "Start applying" at bounding box center [1157, 560] width 143 height 39
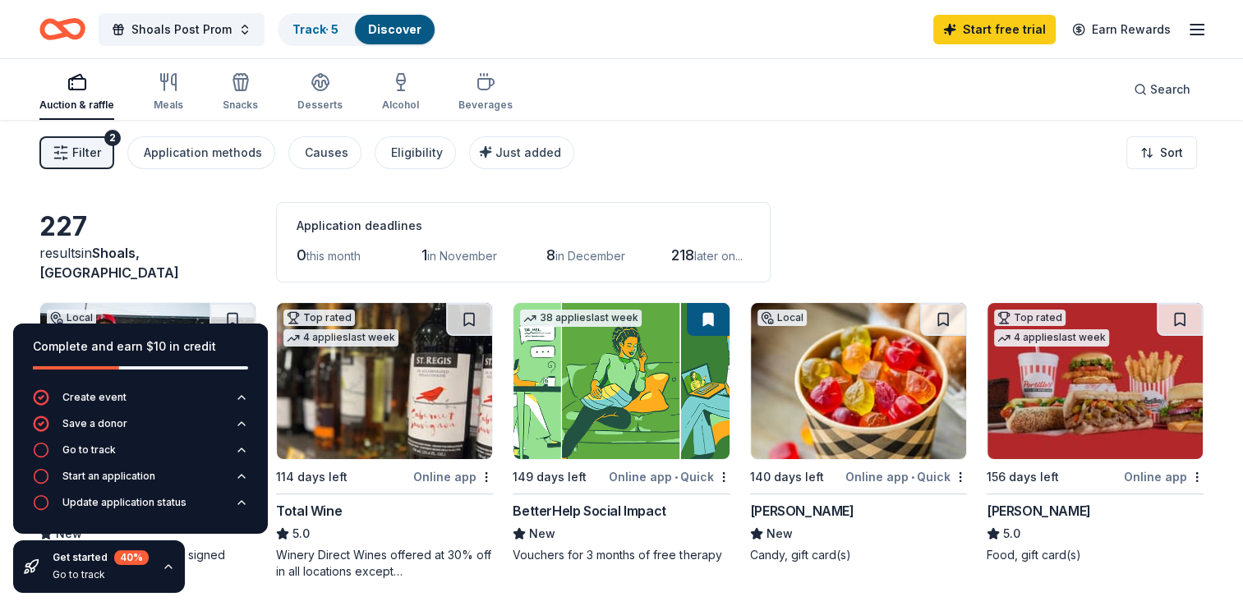
click at [1239, 172] on div "Filter 2 Application methods Causes Eligibility Just added Sort" at bounding box center [621, 153] width 1243 height 66
click at [162, 570] on icon "button" at bounding box center [168, 566] width 13 height 13
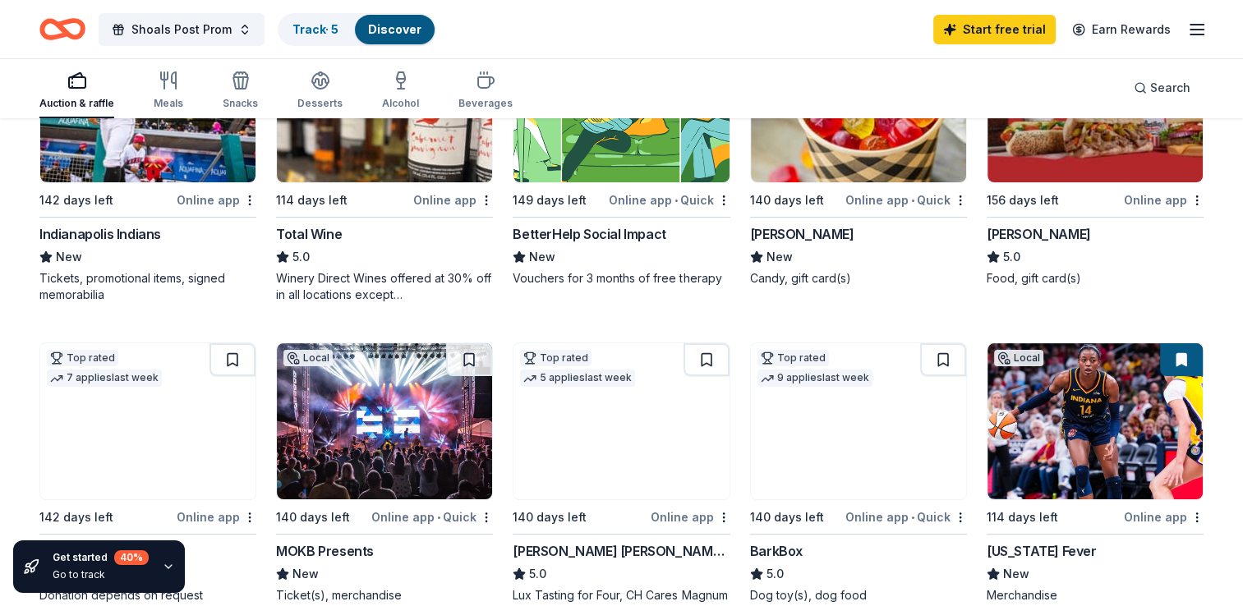
scroll to position [274, 0]
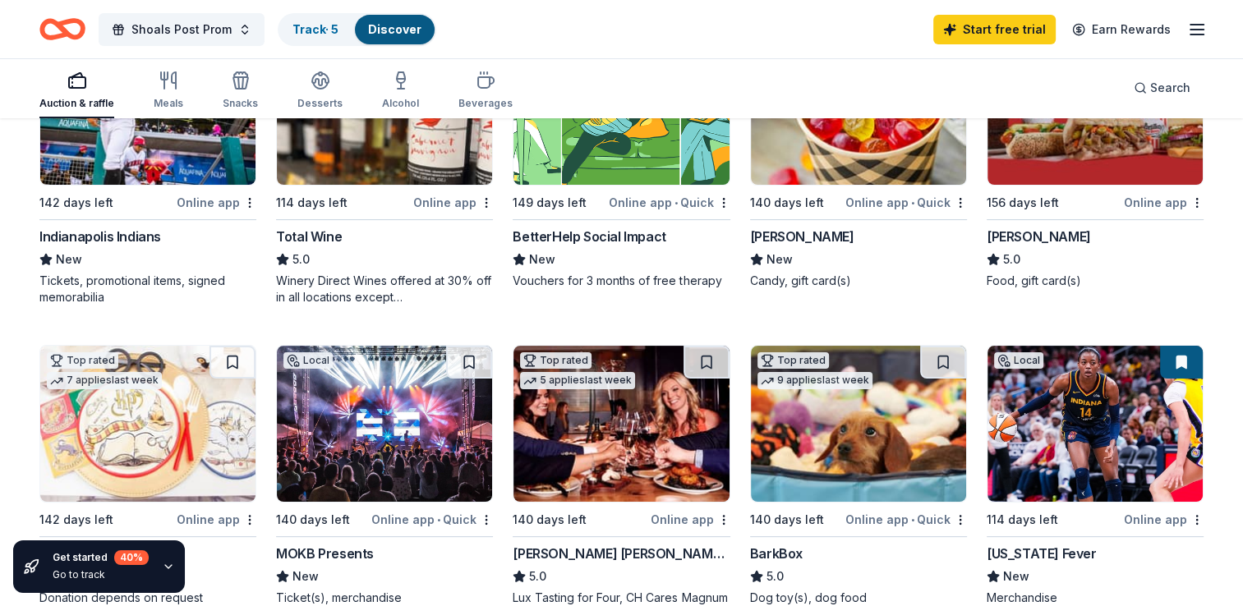
click at [1059, 452] on img at bounding box center [1095, 424] width 215 height 156
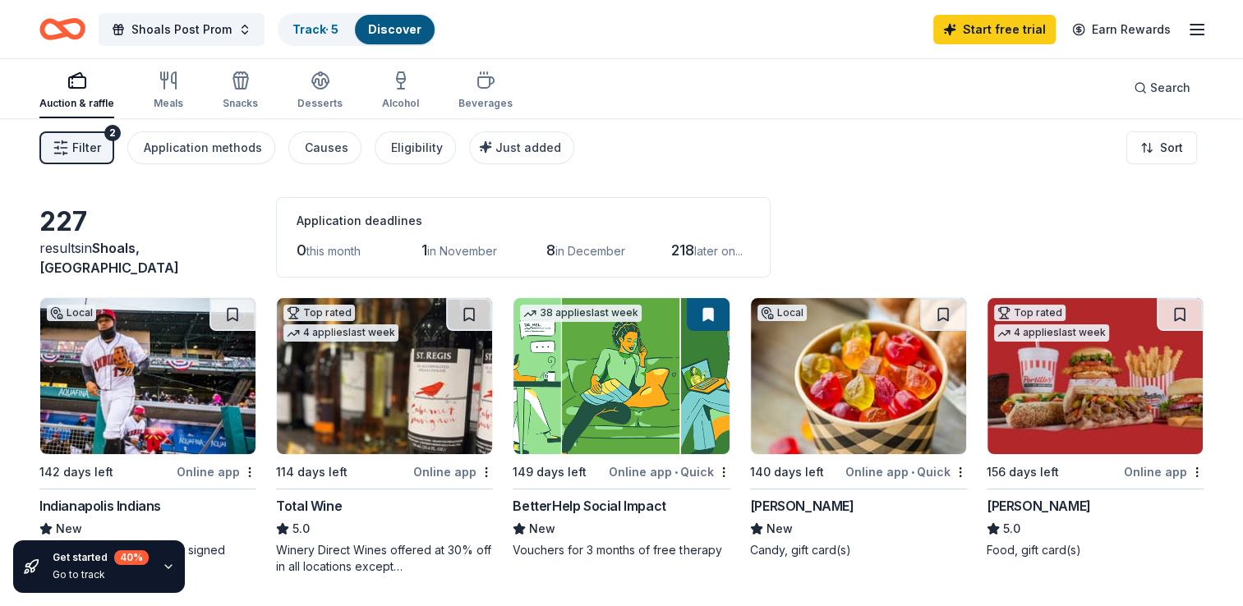
scroll to position [0, 0]
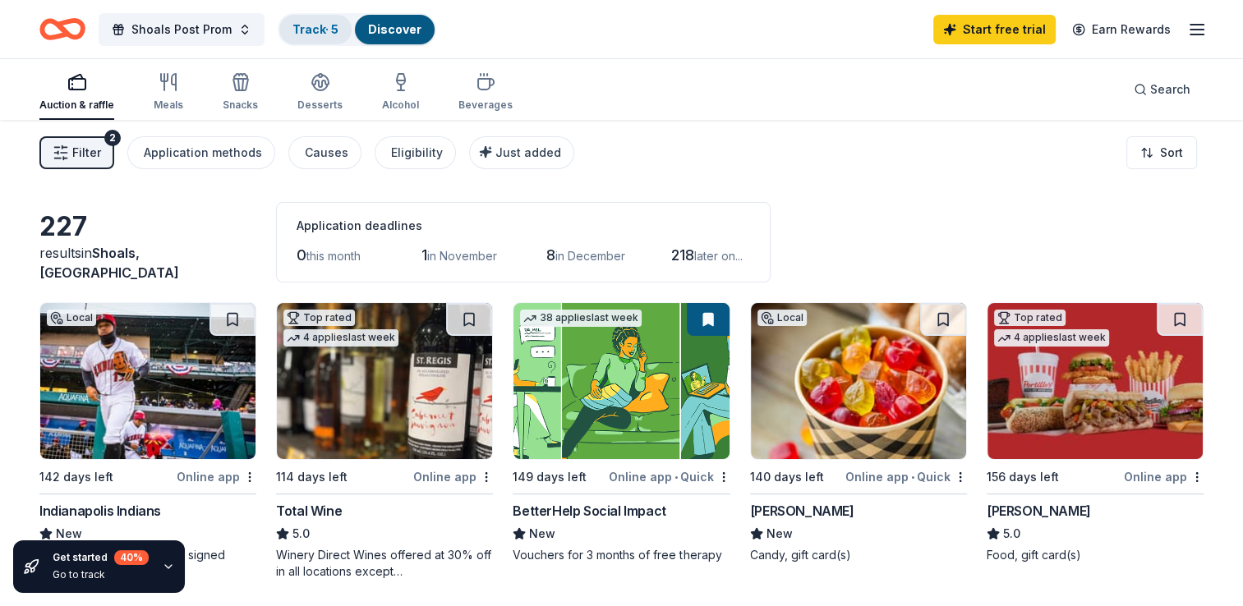
click at [295, 22] on link "Track · 5" at bounding box center [315, 29] width 46 height 14
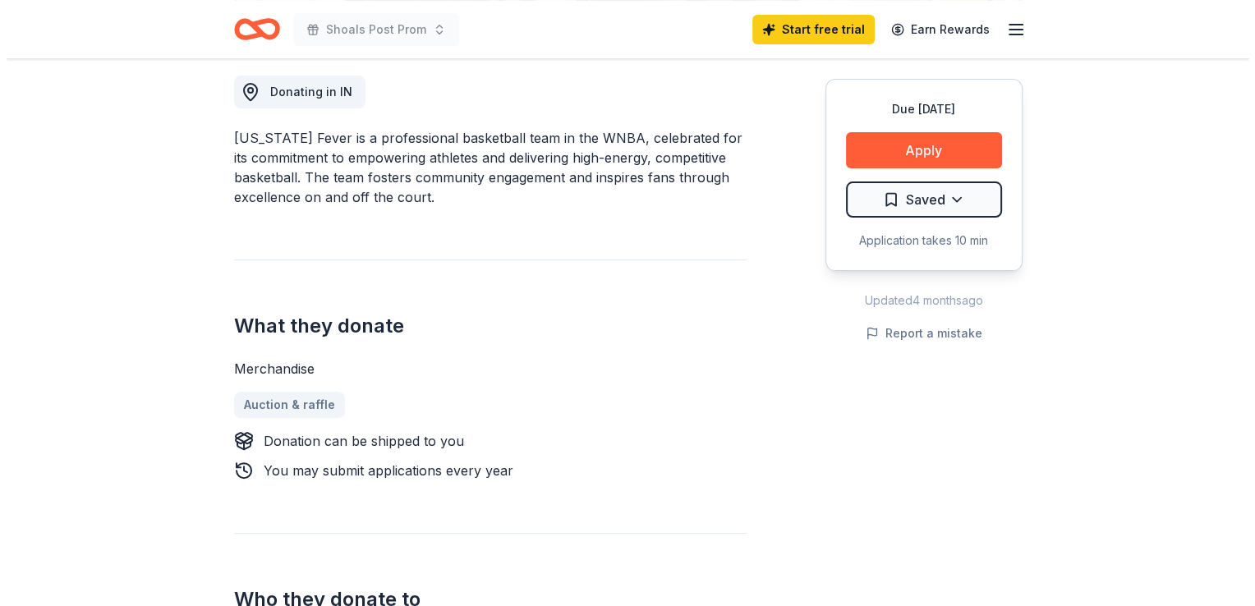
scroll to position [469, 0]
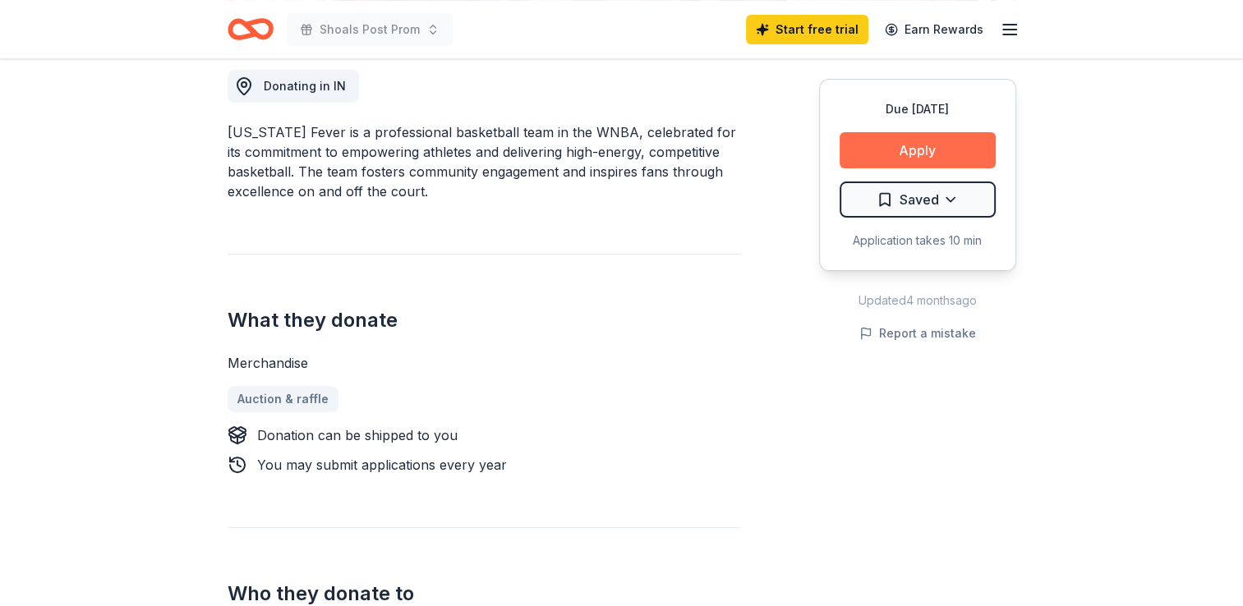
click at [956, 150] on button "Apply" at bounding box center [918, 150] width 156 height 36
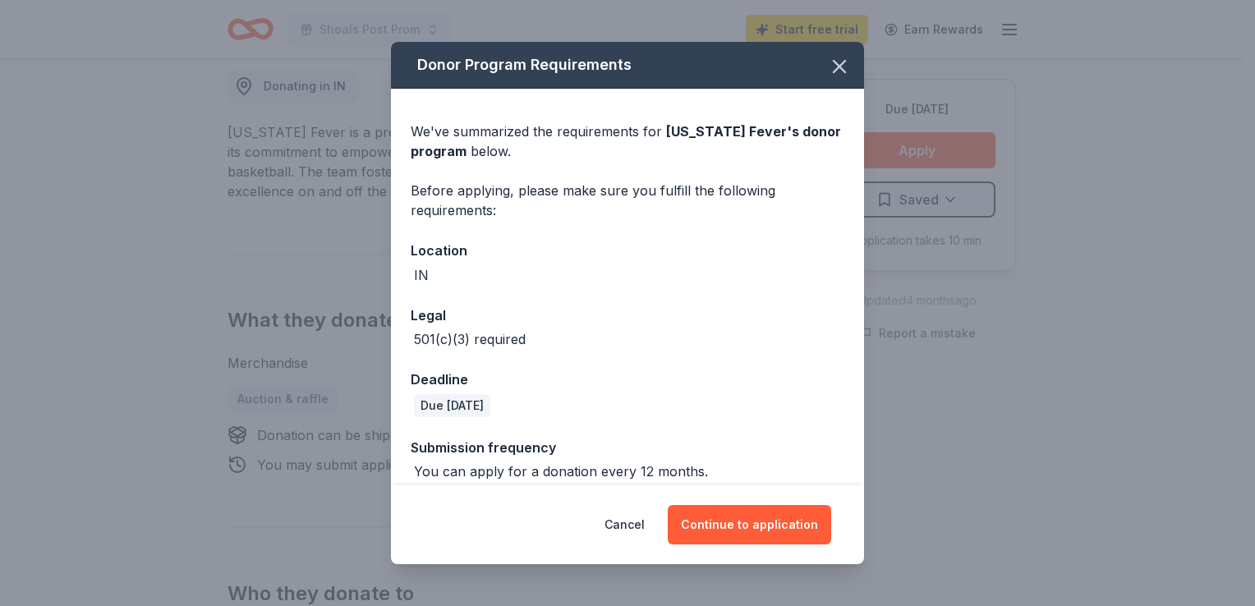
scroll to position [15, 0]
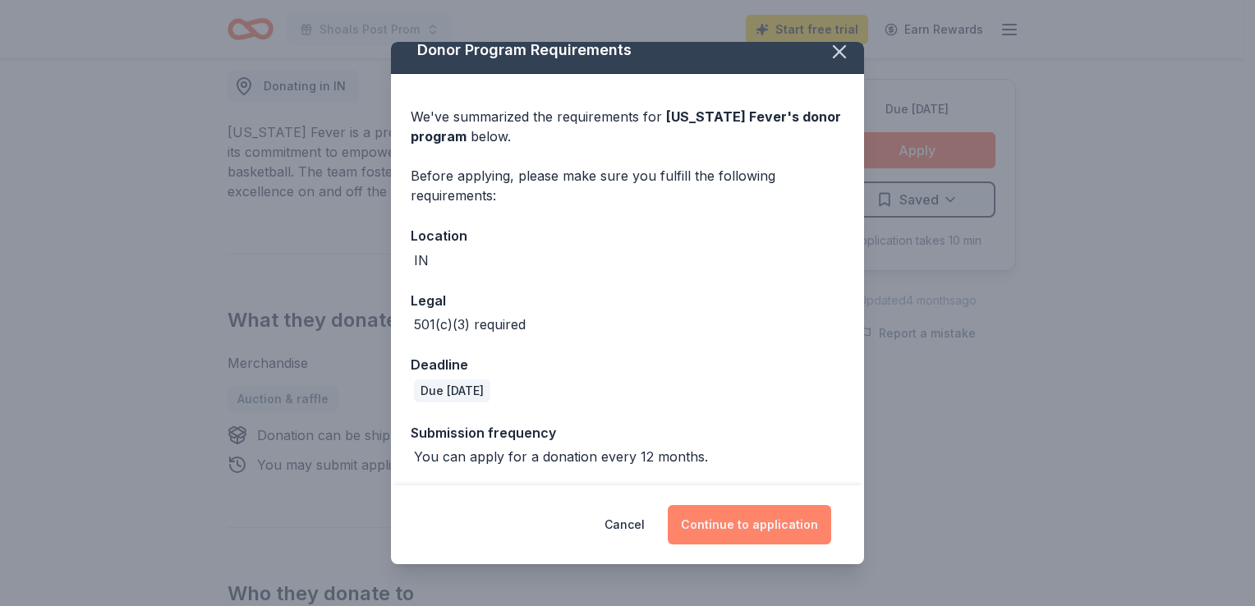
click at [755, 518] on button "Continue to application" at bounding box center [750, 524] width 164 height 39
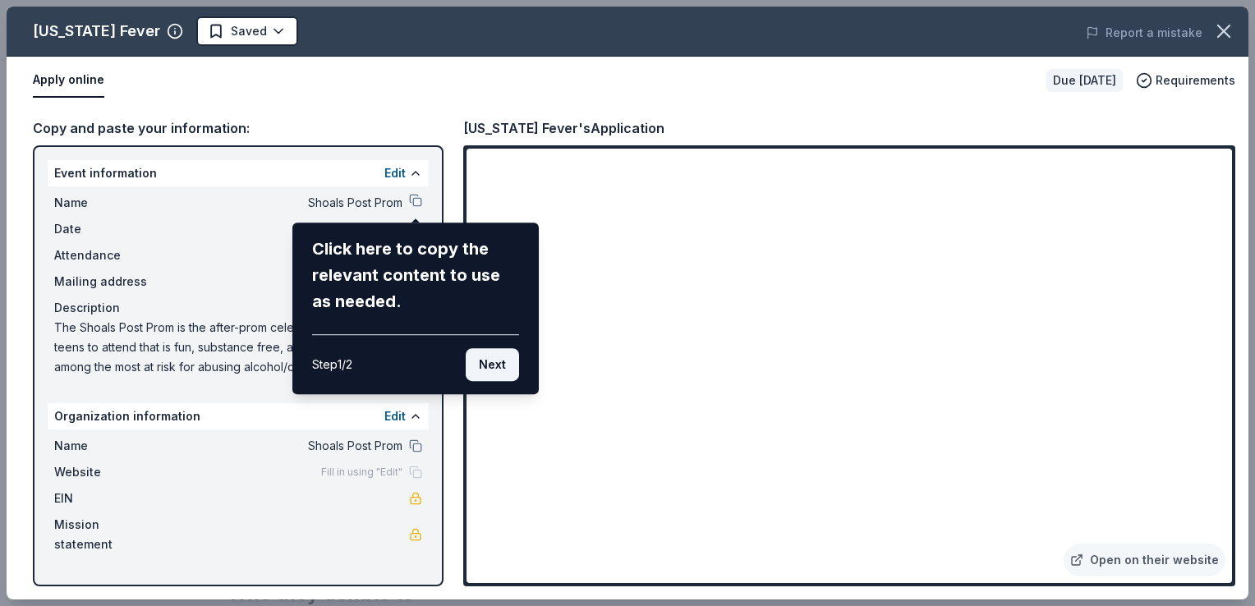
click at [480, 368] on button "Next" at bounding box center [492, 364] width 53 height 33
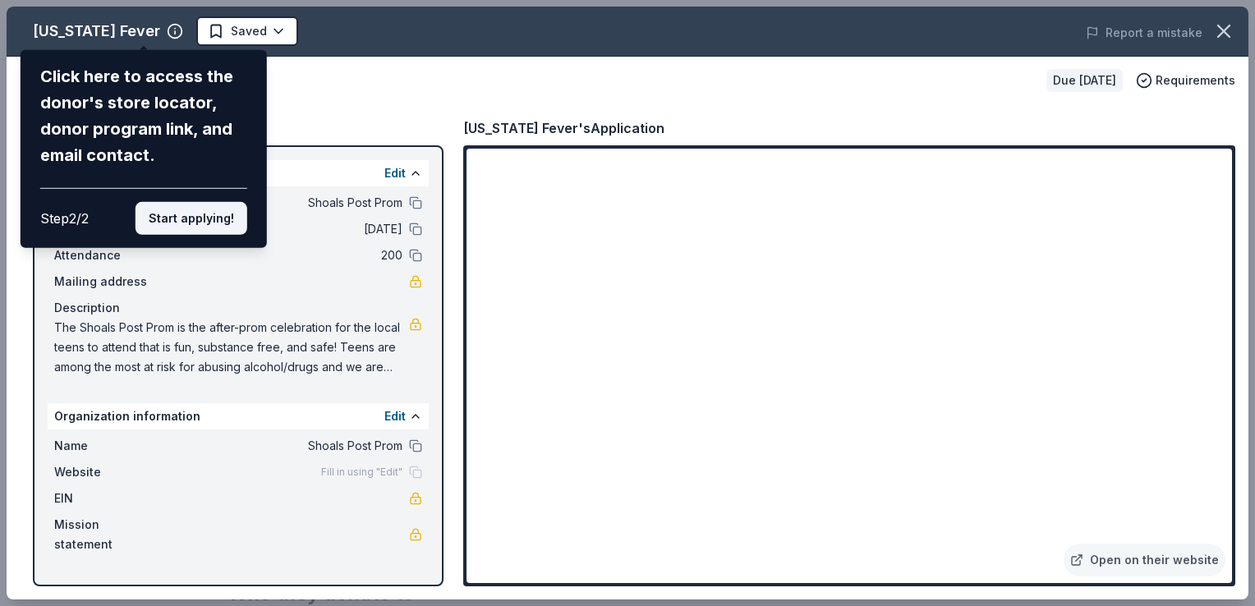
click at [237, 222] on button "Start applying!" at bounding box center [192, 218] width 112 height 33
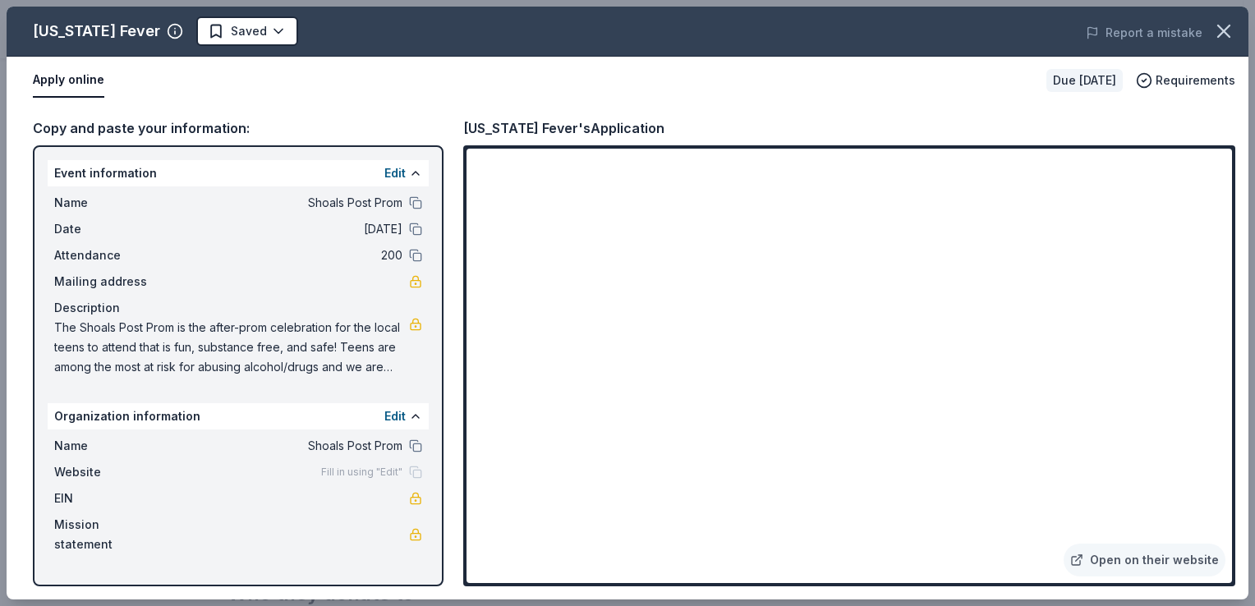
drag, startPoint x: 1229, startPoint y: 185, endPoint x: 1229, endPoint y: 209, distance: 23.8
click at [1229, 209] on div "Indiana Fever Saved Report a mistake Apply online Due in 114 days Requirements …" at bounding box center [628, 303] width 1242 height 593
click at [1138, 528] on div "Indiana Fever Saved Report a mistake Apply online Due in 114 days Requirements …" at bounding box center [628, 303] width 1242 height 593
drag, startPoint x: 1226, startPoint y: 198, endPoint x: 1226, endPoint y: 237, distance: 38.6
click at [1226, 237] on div "Indiana Fever Saved Report a mistake Apply online Due in 114 days Requirements …" at bounding box center [628, 303] width 1242 height 593
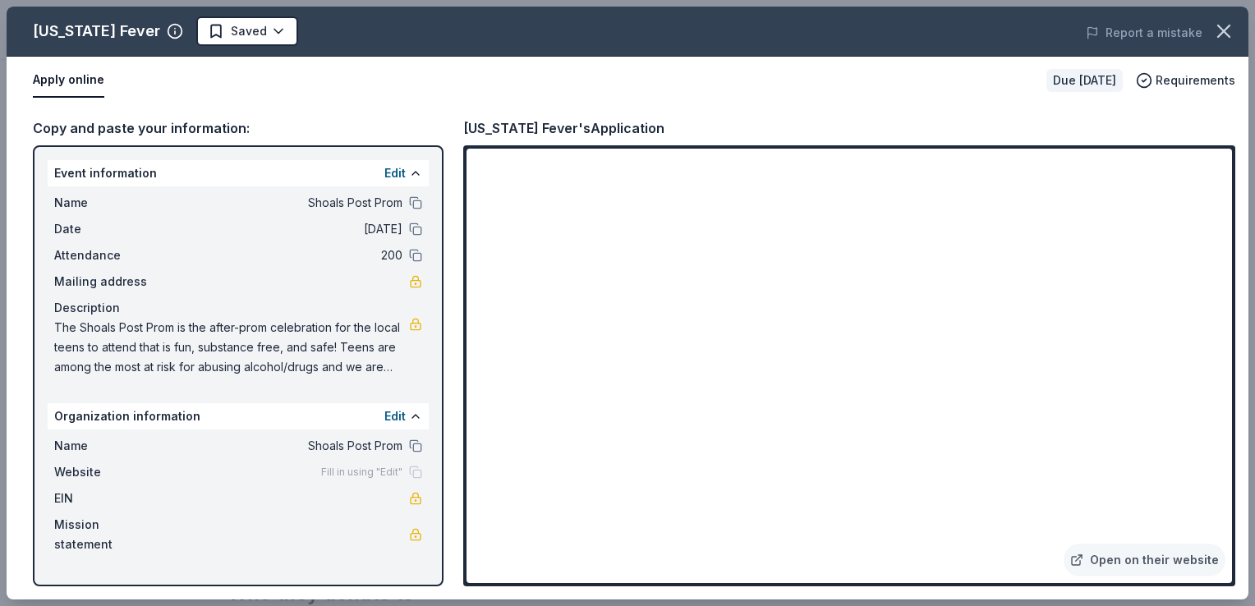
drag, startPoint x: 53, startPoint y: 323, endPoint x: 126, endPoint y: 331, distance: 73.6
click at [126, 331] on div "Name Shoals Post Prom Date 03/28/26 Attendance 200 Mailing address Description …" at bounding box center [238, 285] width 381 height 197
click at [417, 321] on link at bounding box center [415, 324] width 13 height 13
